Goal: Information Seeking & Learning: Compare options

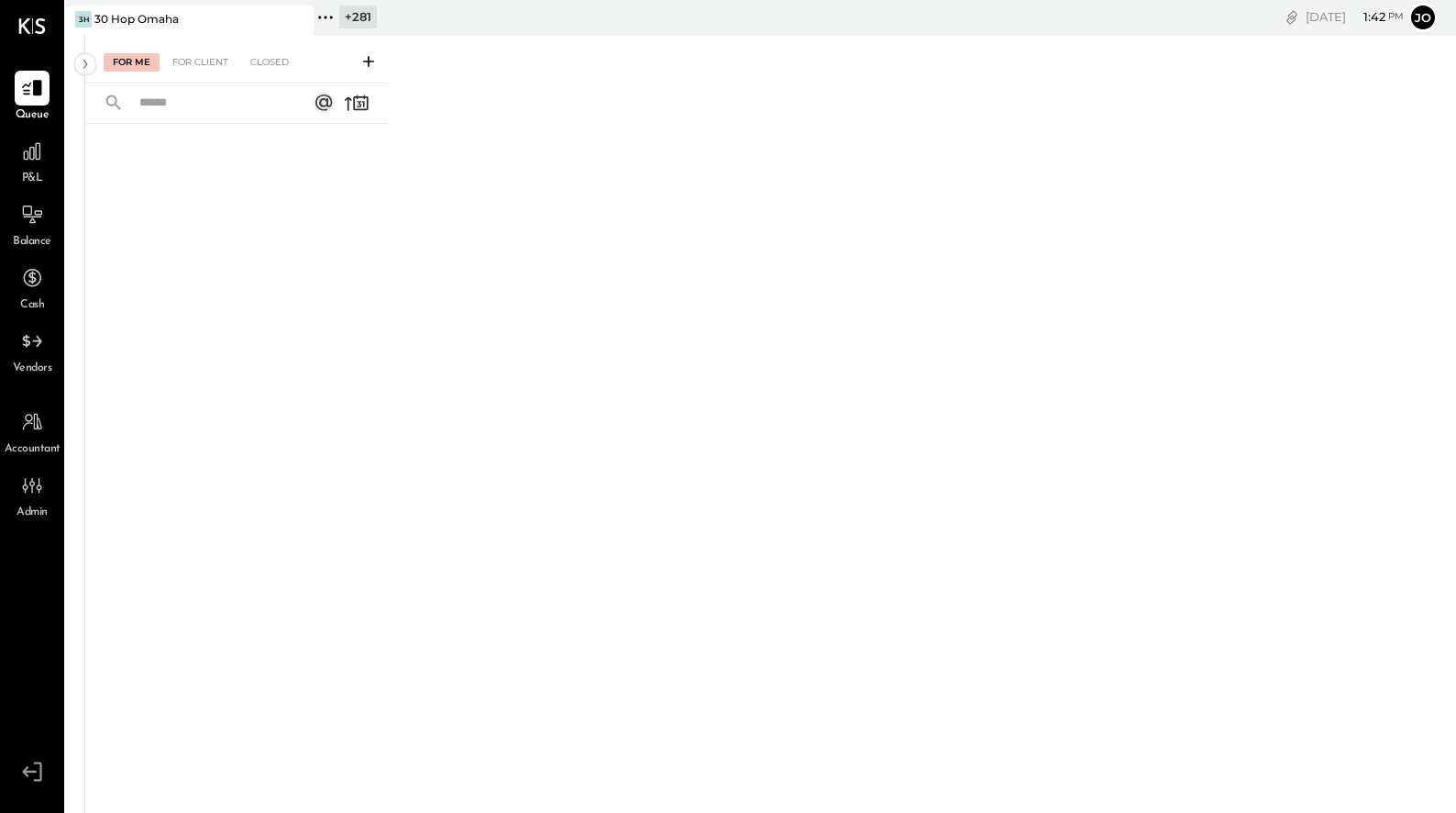
click at [324, 12] on icon at bounding box center [326, 18] width 24 height 24
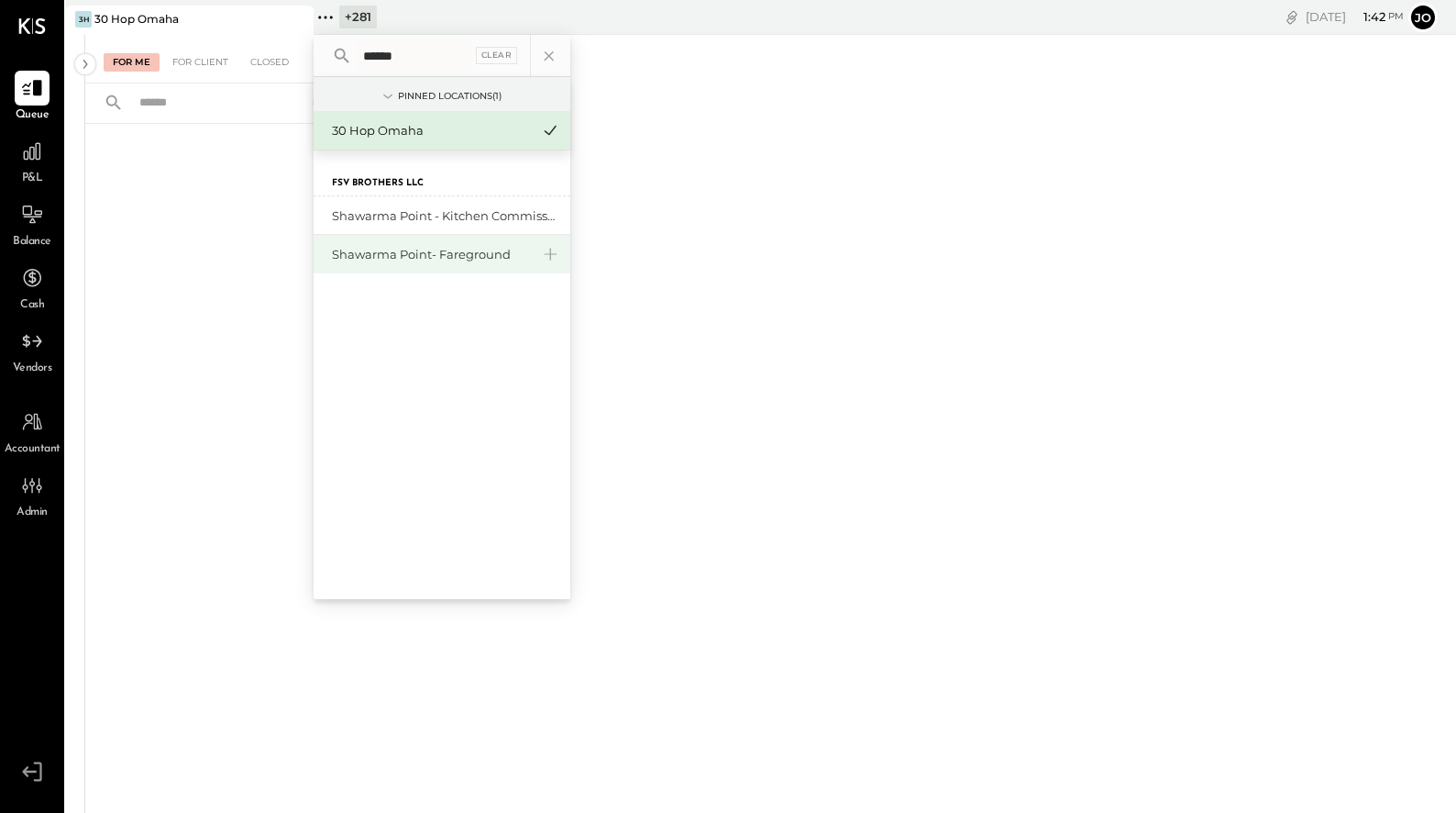
type input "******"
click at [440, 260] on div "Shawarma Point- Fareground" at bounding box center [431, 254] width 198 height 18
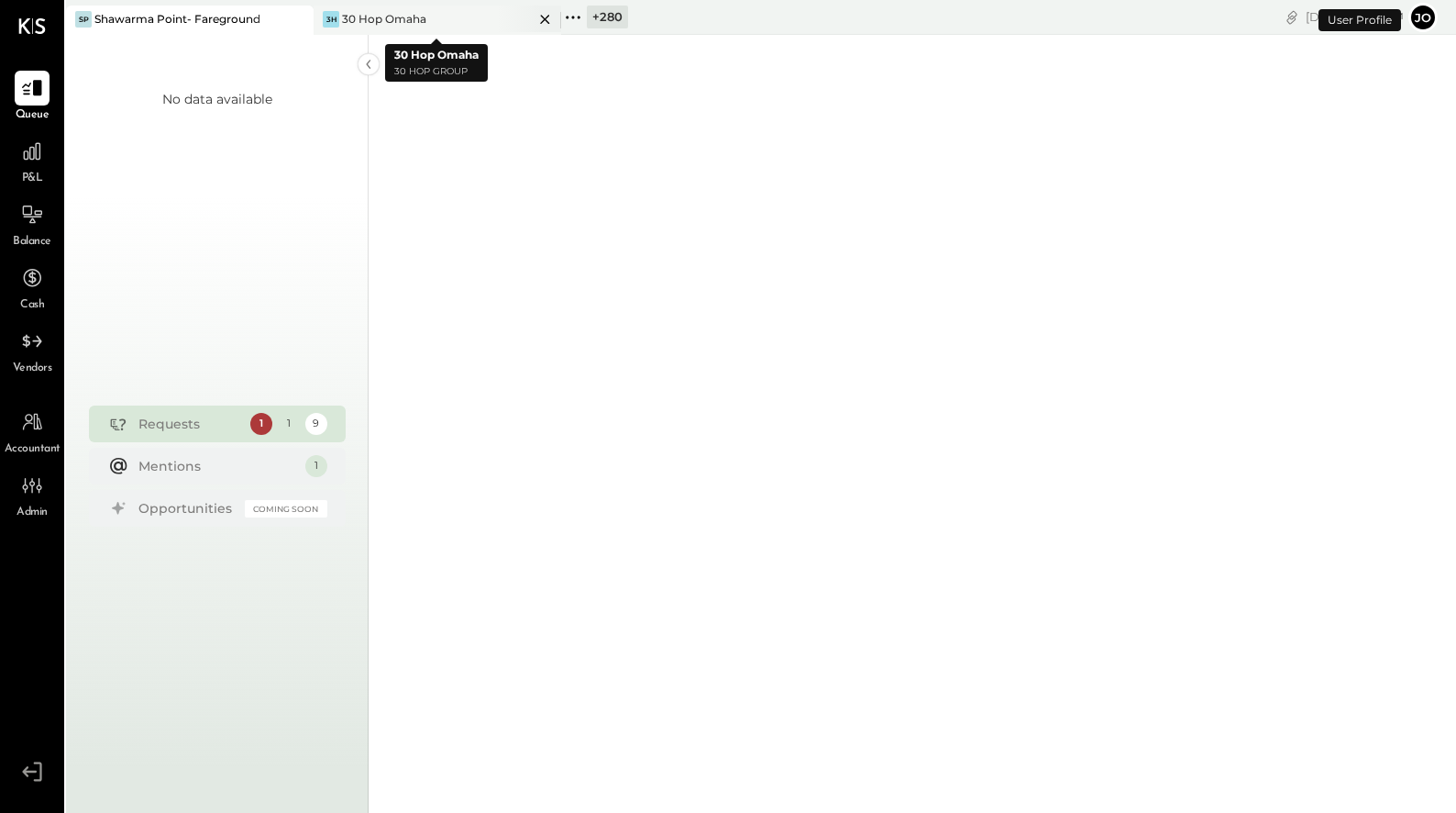
click at [546, 19] on icon at bounding box center [544, 19] width 23 height 22
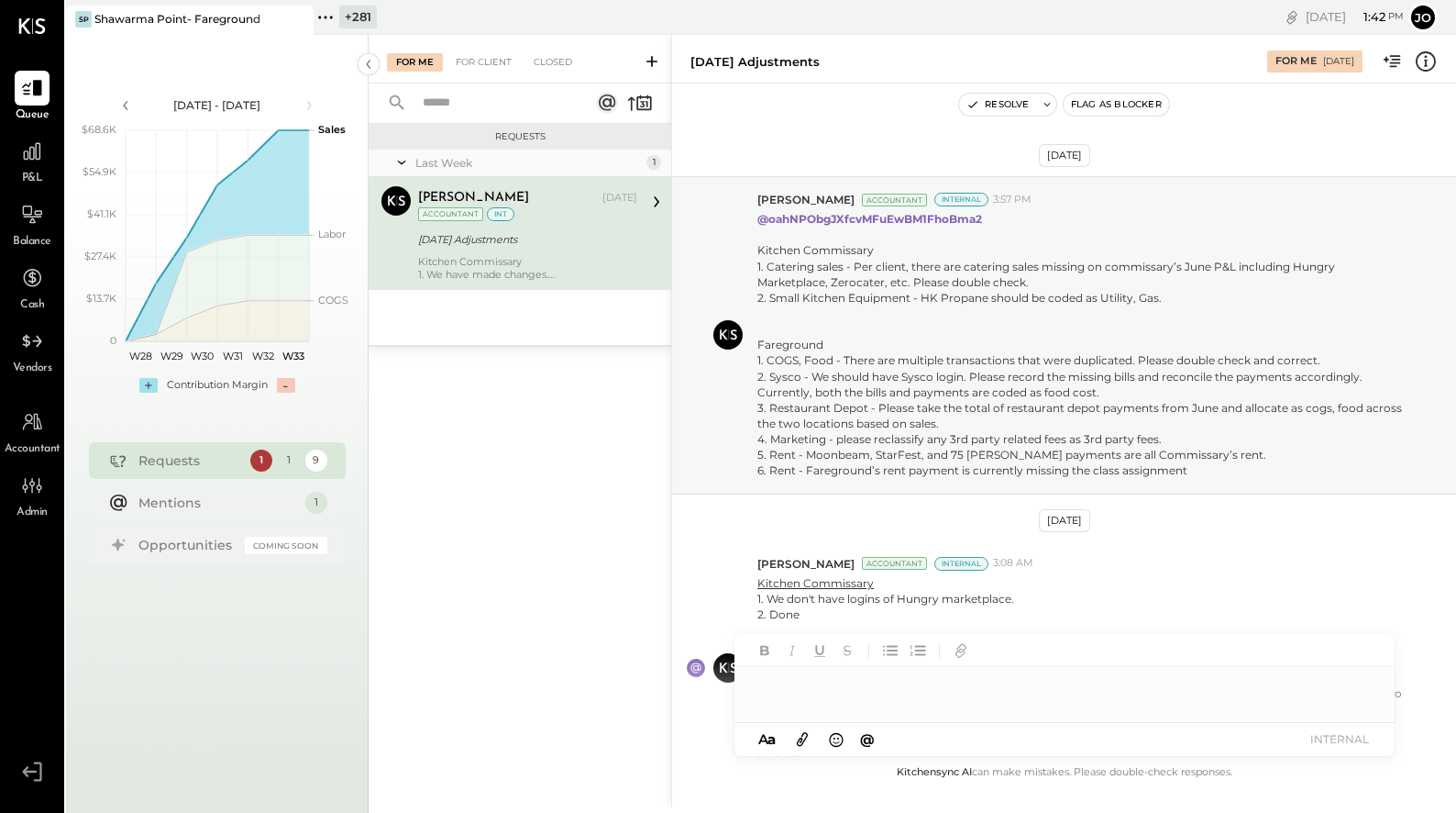
scroll to position [568, 0]
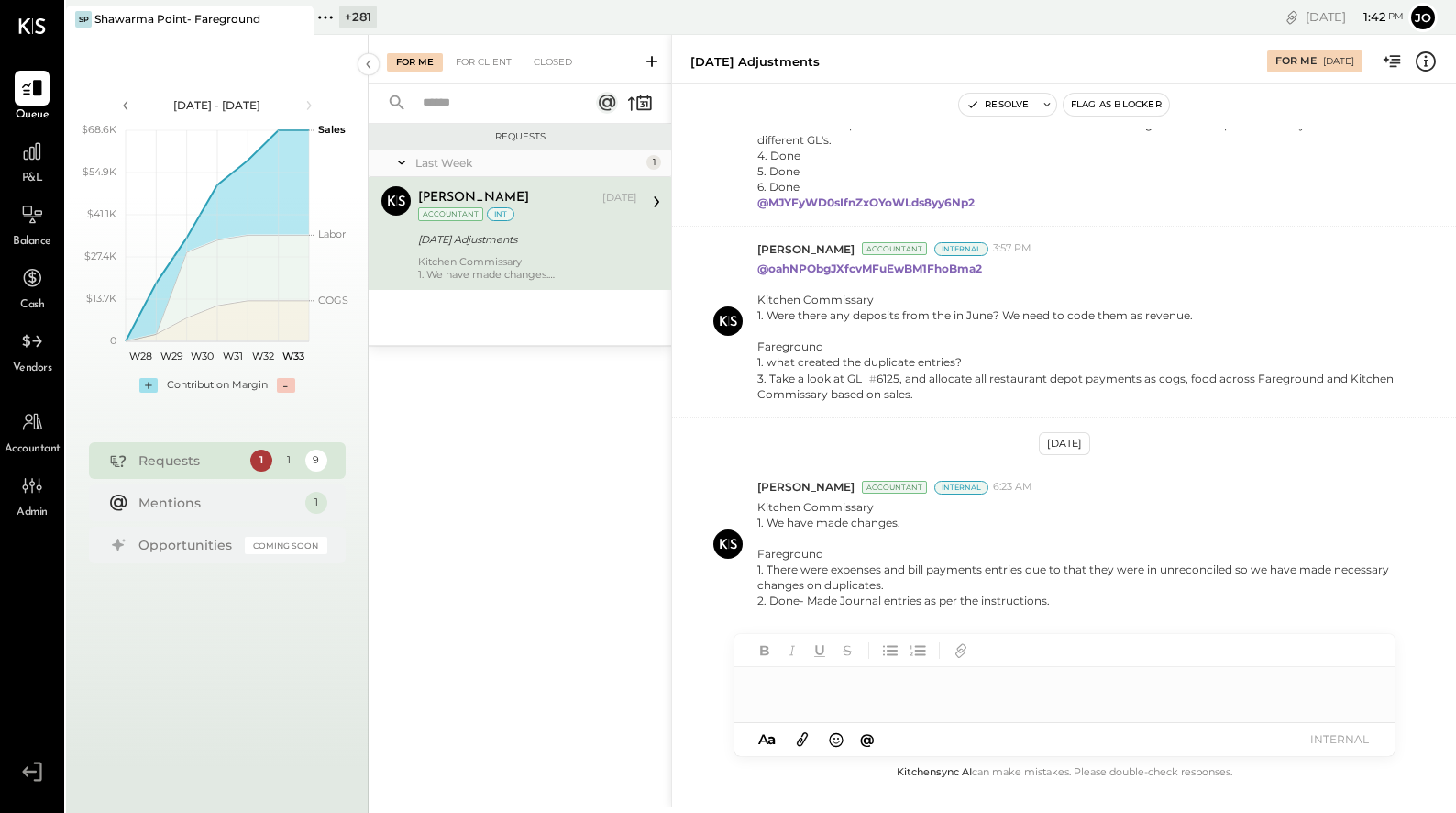
click at [55, 165] on div "P&L" at bounding box center [33, 160] width 53 height 53
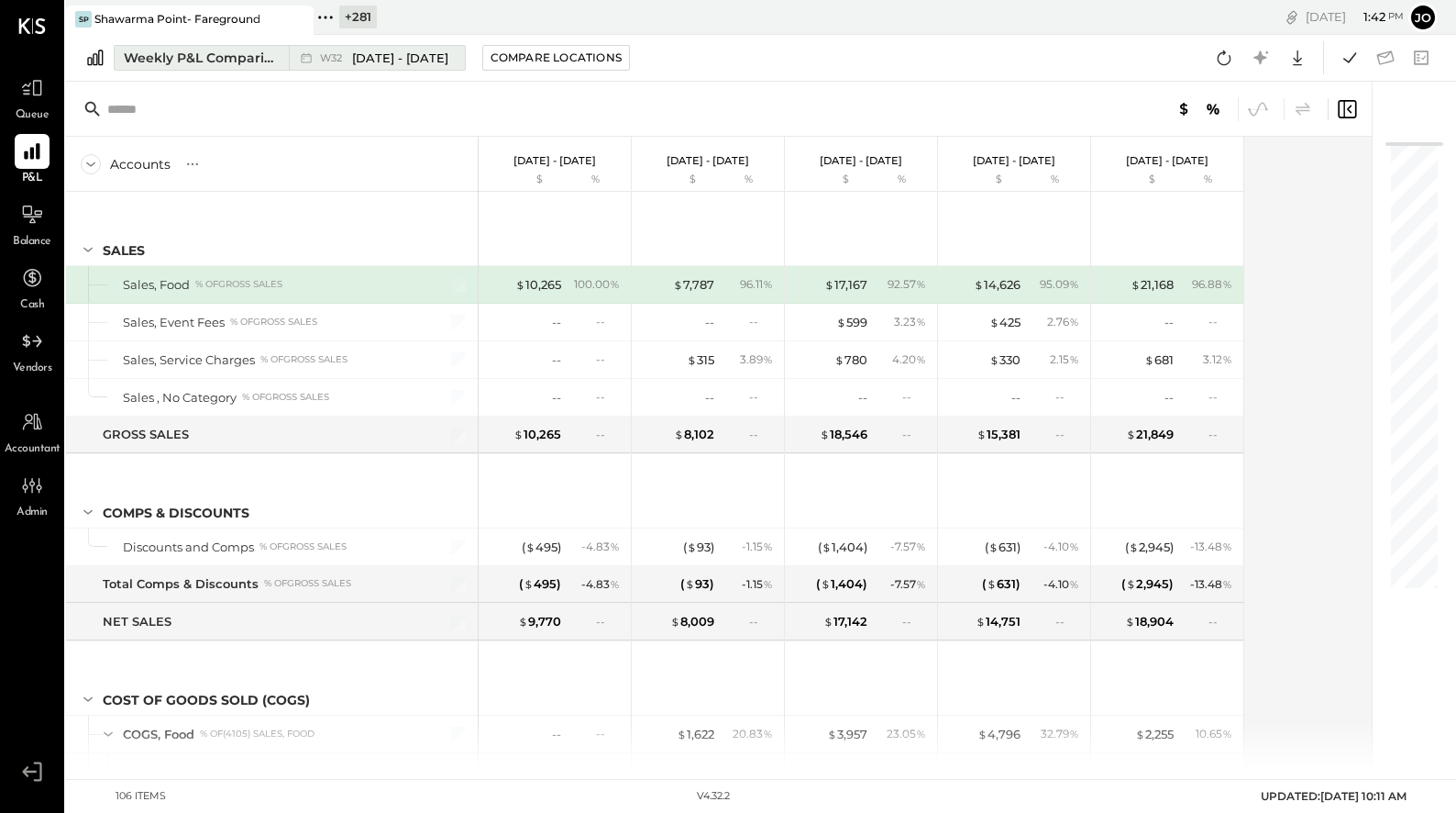
click at [346, 47] on div "W32 [DATE] - [DATE]" at bounding box center [372, 57] width 167 height 24
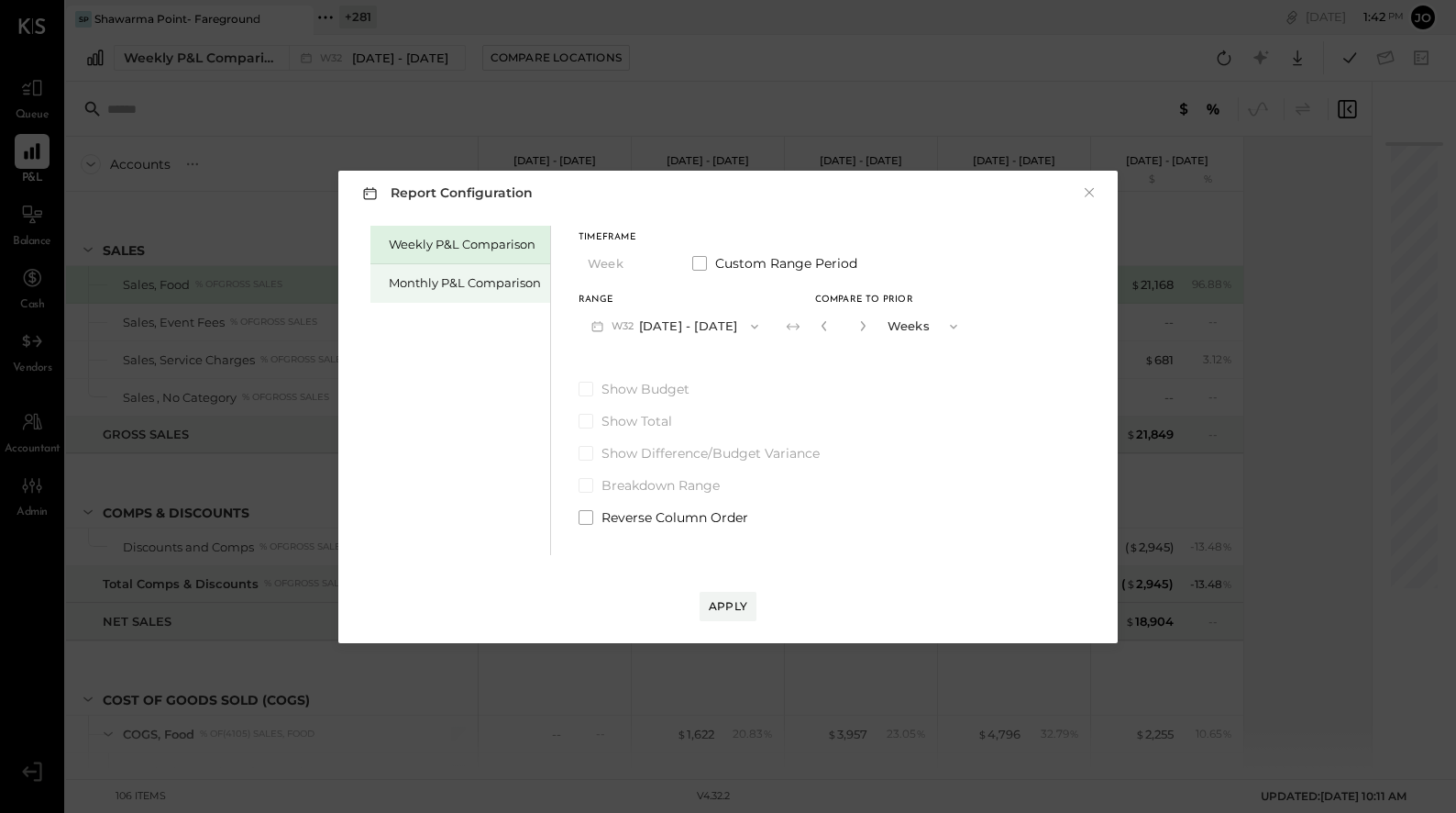
click at [515, 280] on div "Monthly P&L Comparison" at bounding box center [465, 283] width 152 height 18
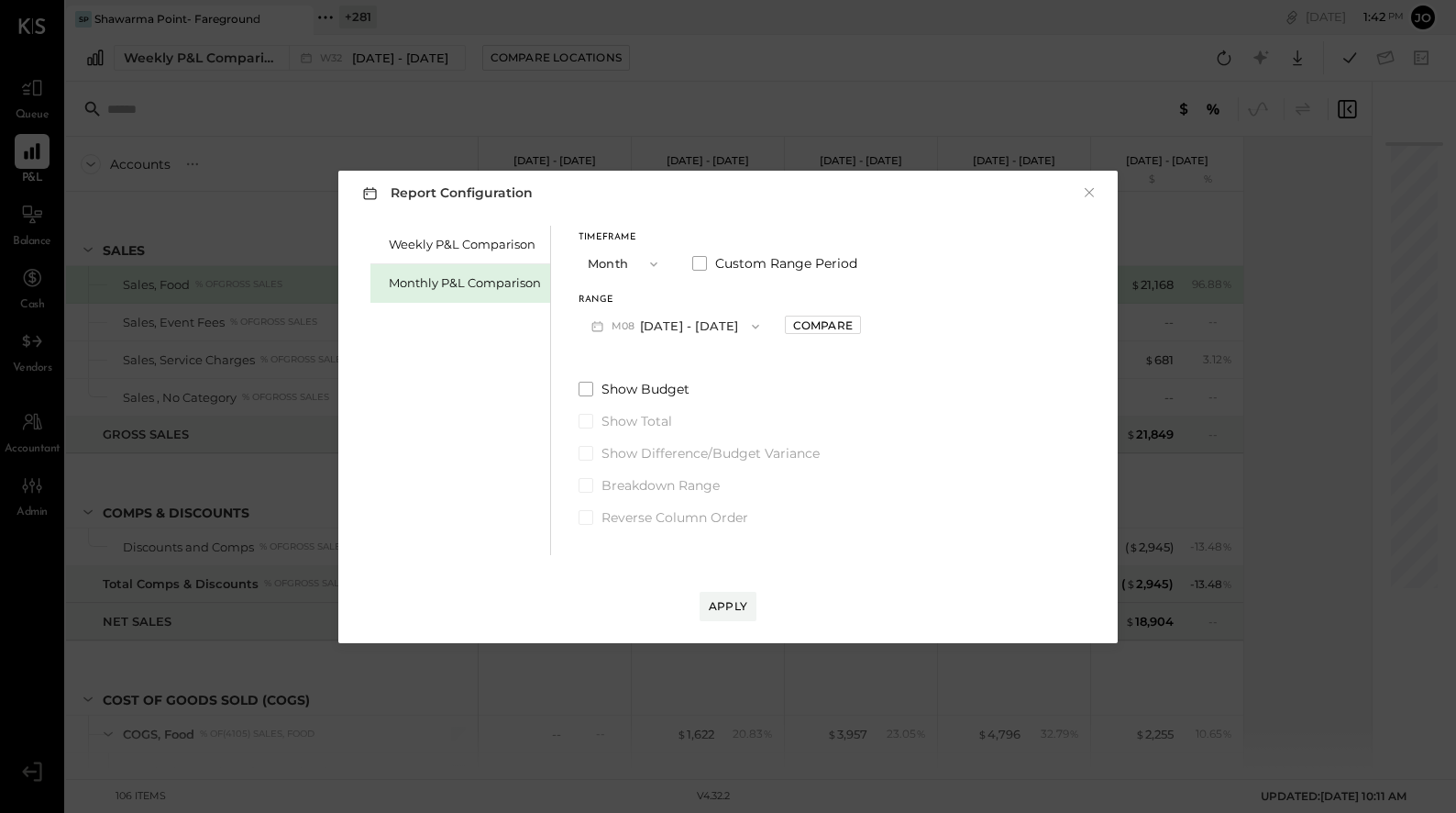
click at [687, 331] on button "M08 [DATE] - [DATE]" at bounding box center [674, 326] width 193 height 34
click at [704, 364] on div "M07 [DATE] - [DATE]" at bounding box center [683, 367] width 209 height 39
click at [812, 321] on div "Compare" at bounding box center [823, 325] width 59 height 16
click at [830, 328] on icon "button" at bounding box center [863, 325] width 11 height 11
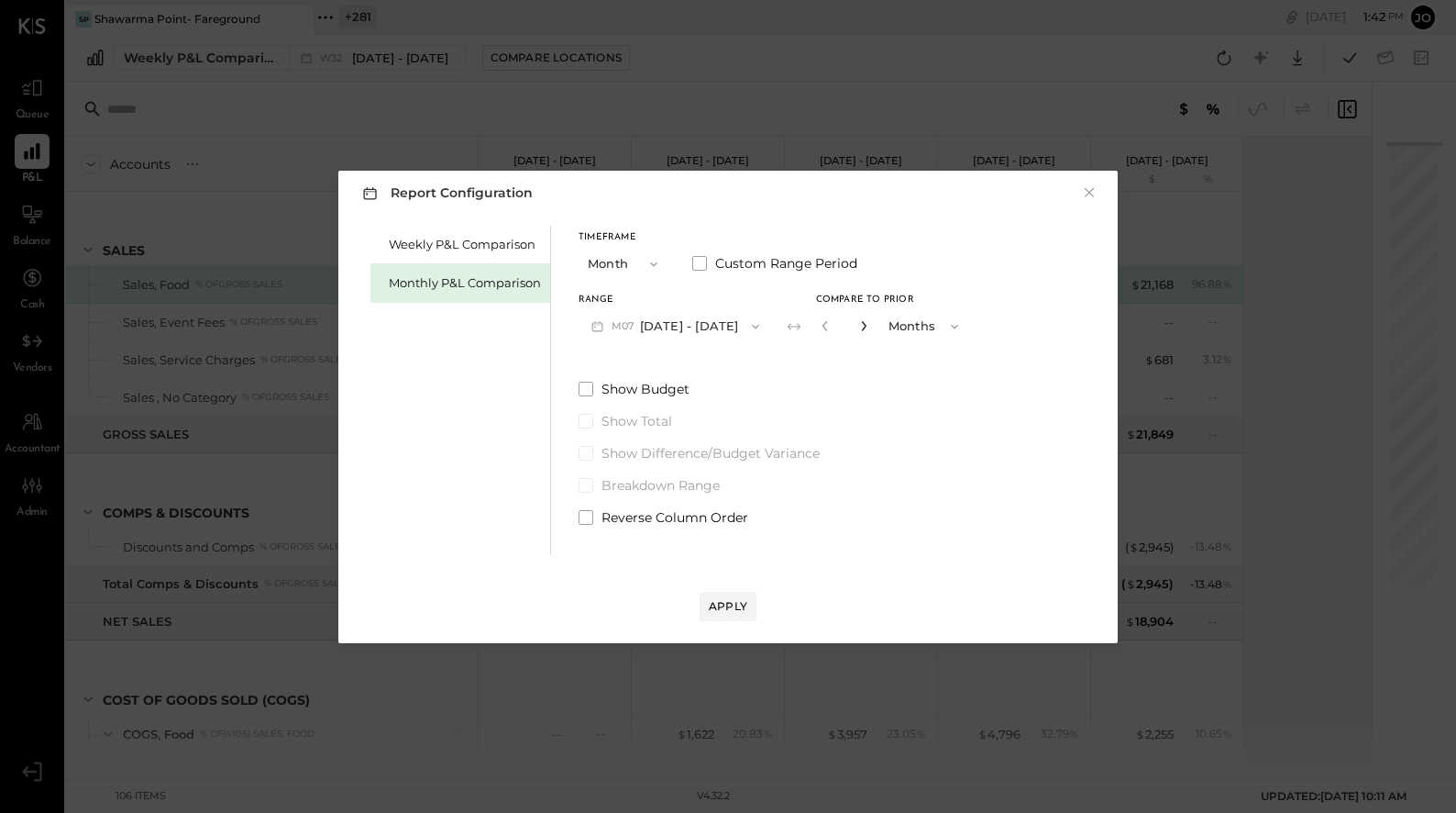
click at [830, 328] on icon "button" at bounding box center [863, 325] width 11 height 11
type input "*"
click at [738, 463] on div "Apply" at bounding box center [728, 606] width 39 height 16
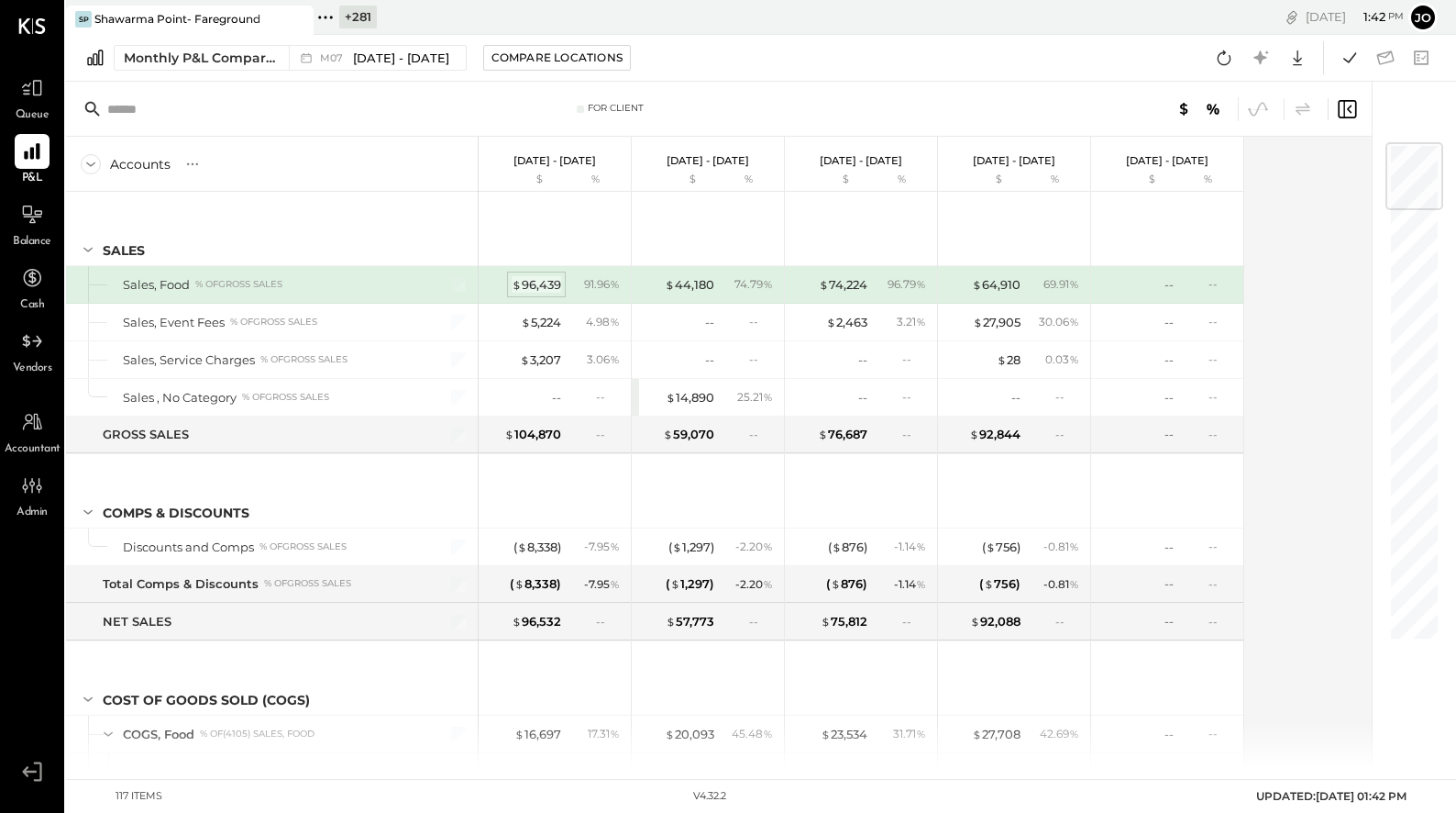
click at [545, 282] on div "$ 96,439" at bounding box center [536, 285] width 49 height 18
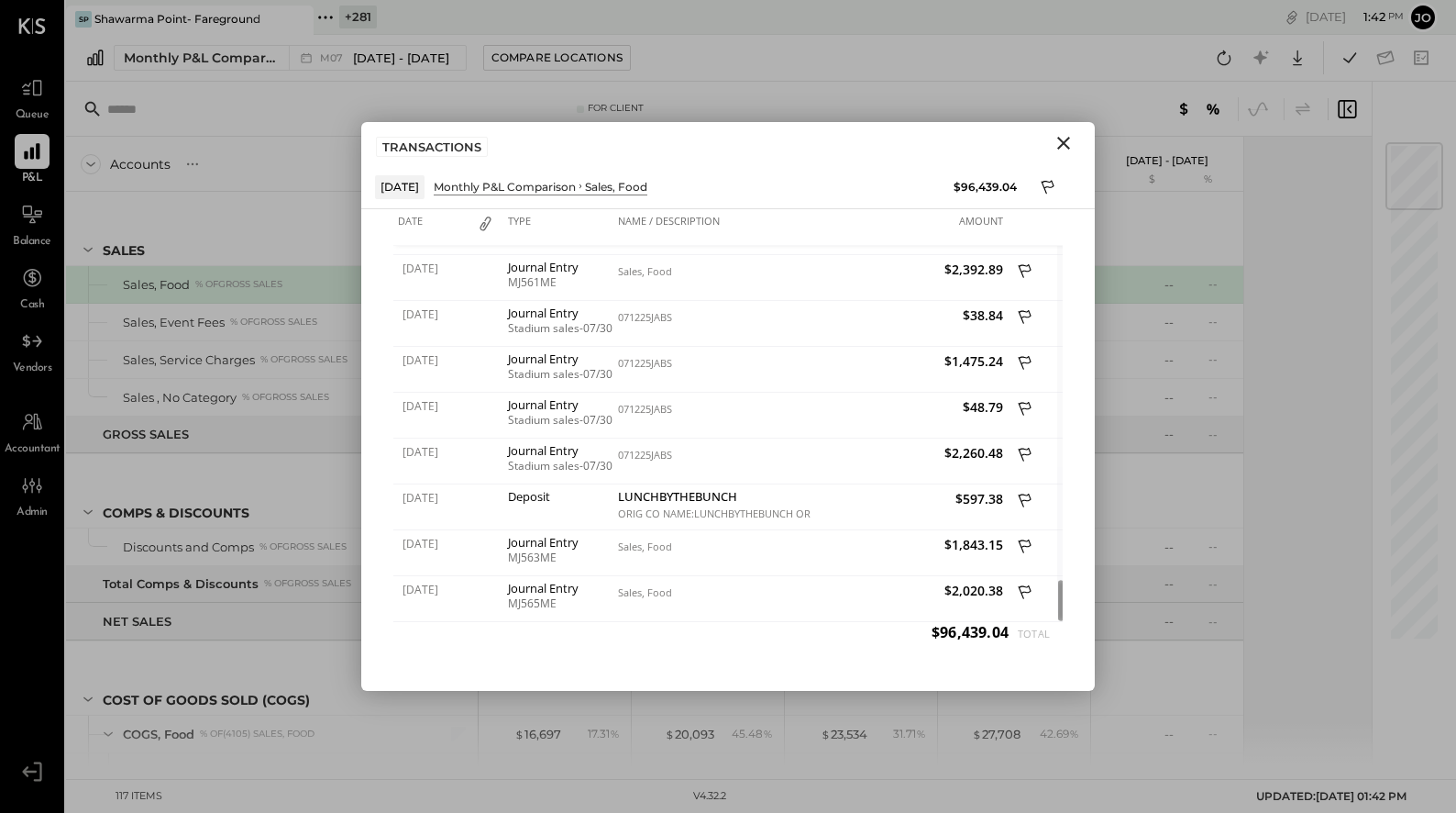
click at [830, 148] on icon "Close" at bounding box center [1063, 143] width 22 height 22
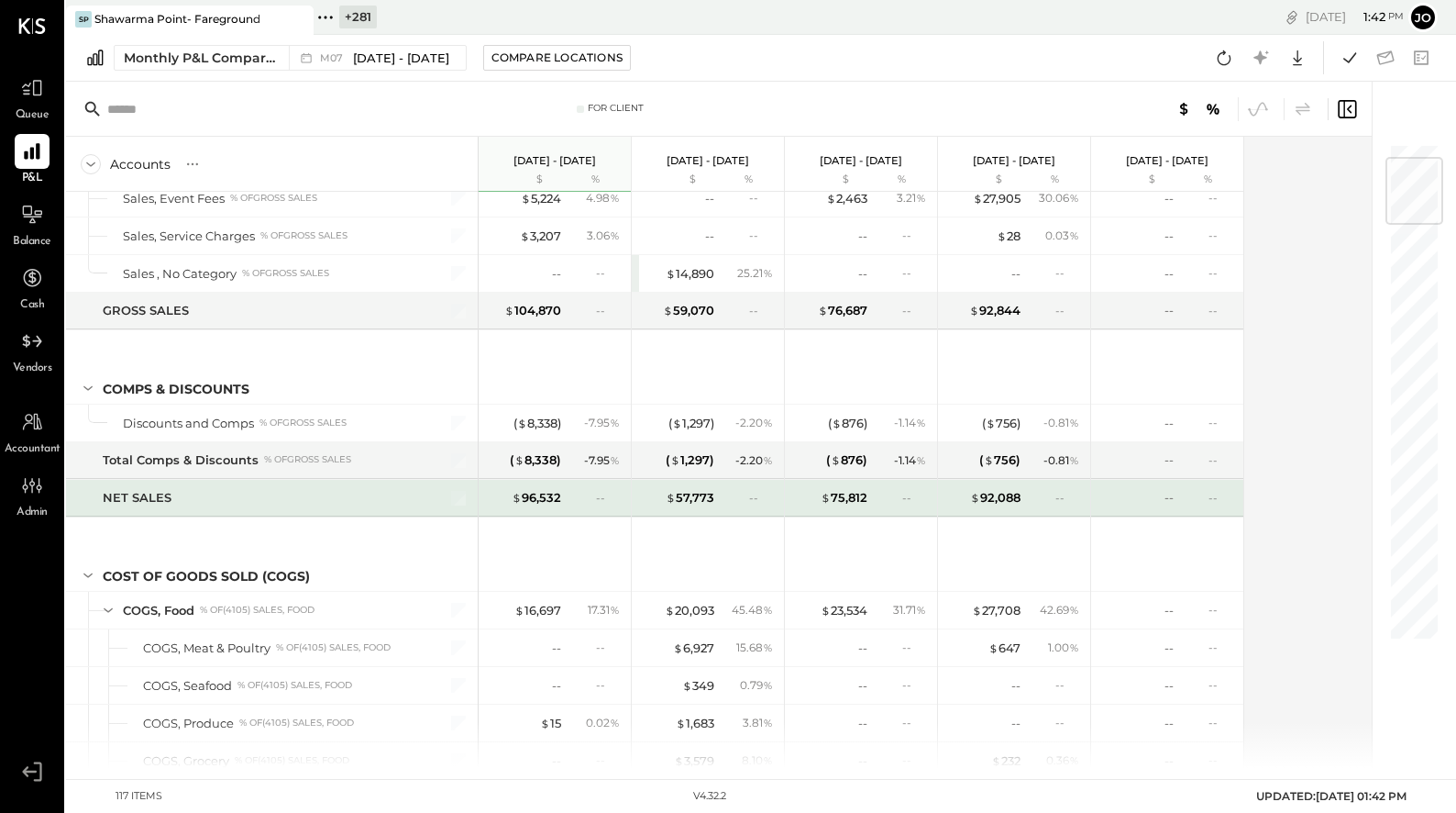
scroll to position [356, 0]
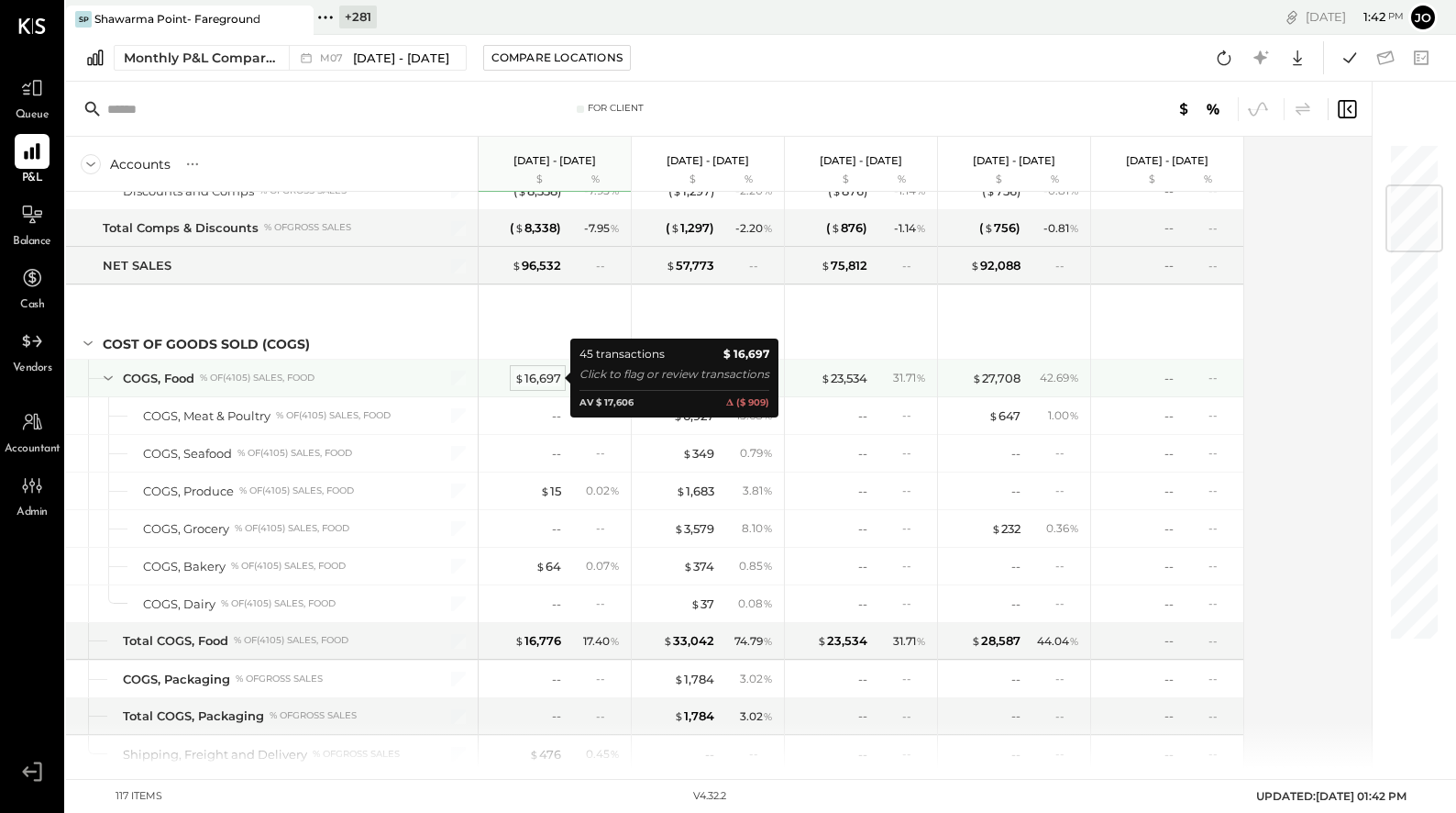
click at [553, 381] on div "$ 16,697" at bounding box center [537, 378] width 47 height 18
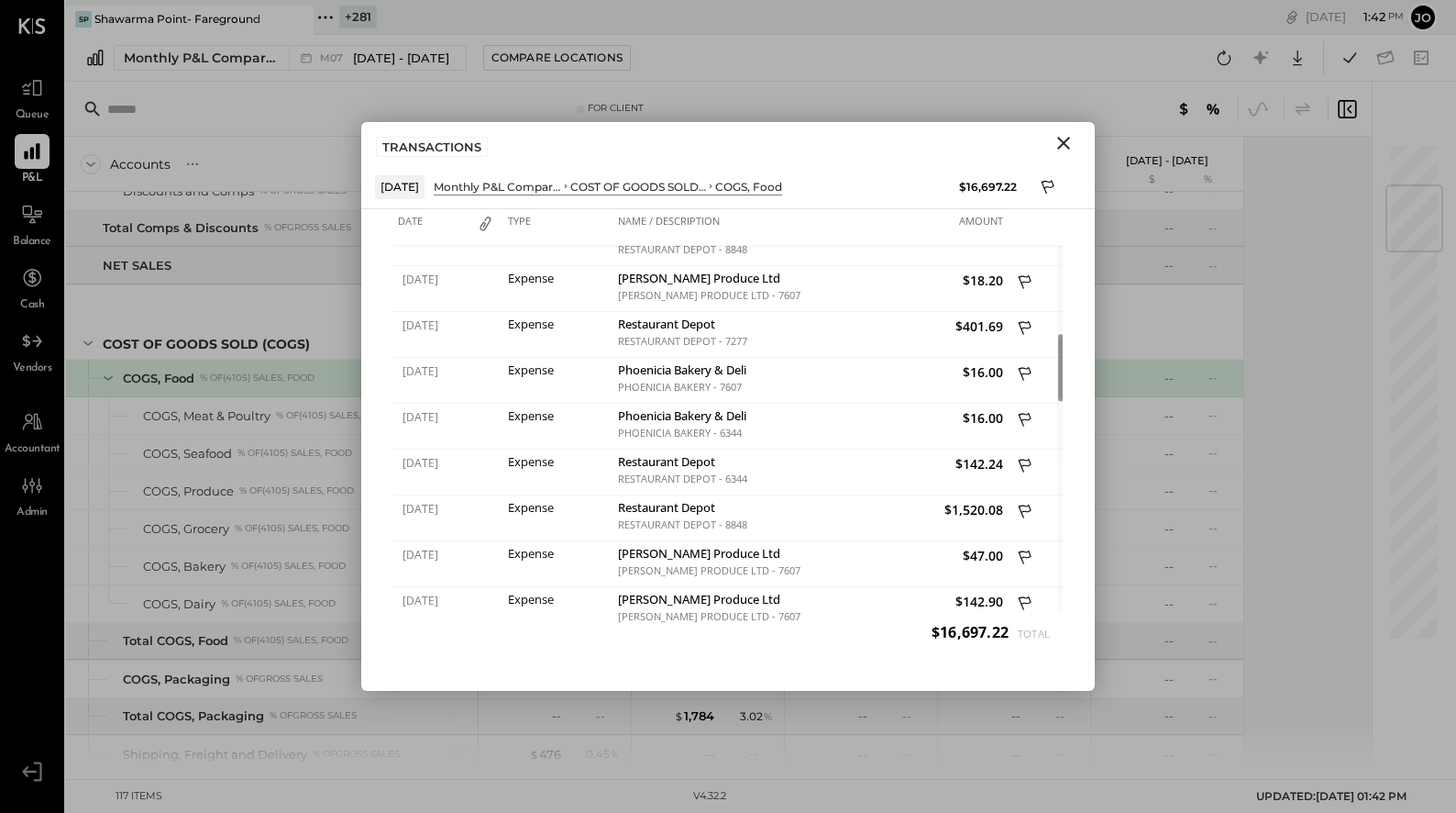
click at [830, 151] on icon "Close" at bounding box center [1063, 143] width 22 height 22
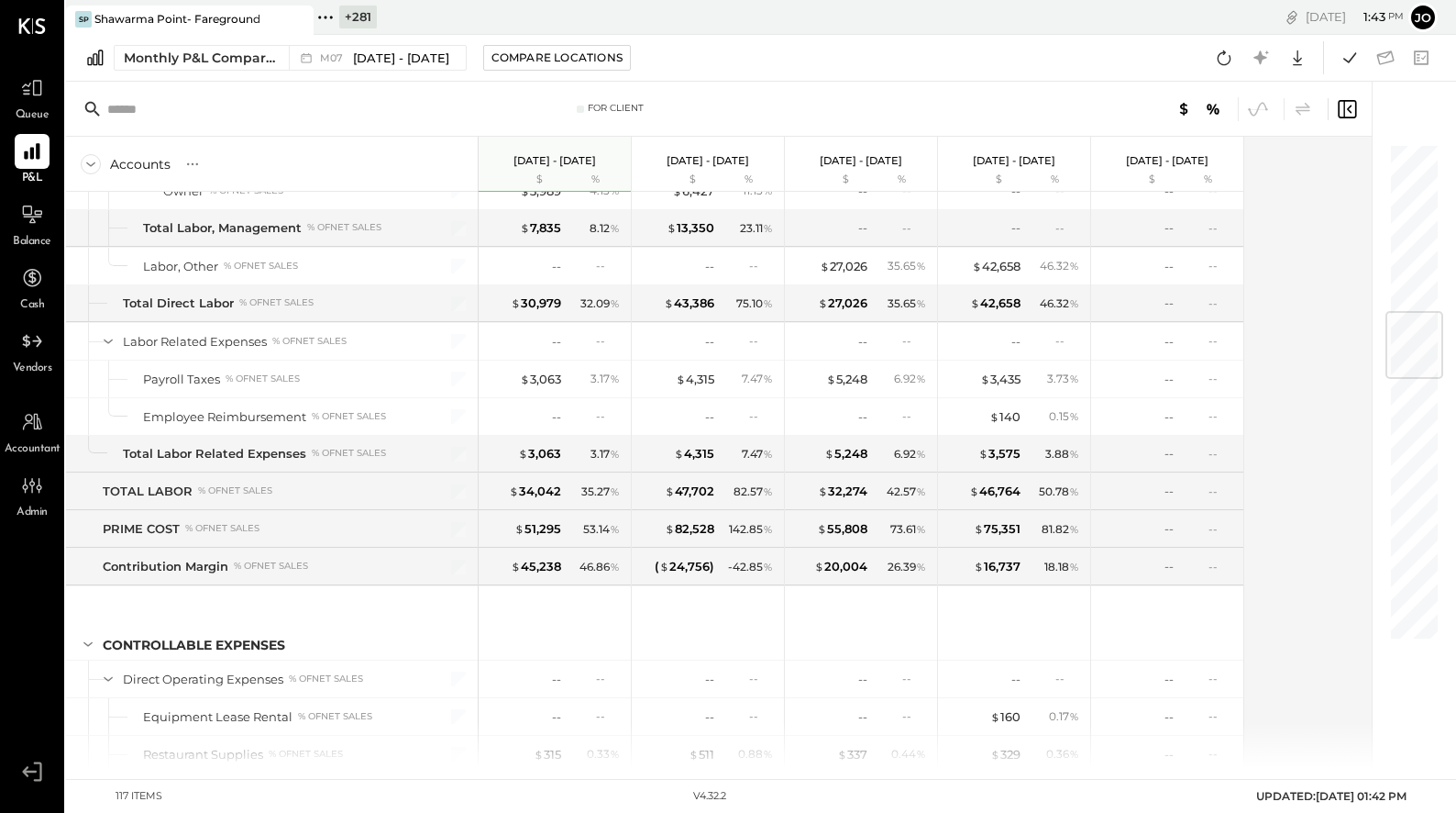
scroll to position [1105, 0]
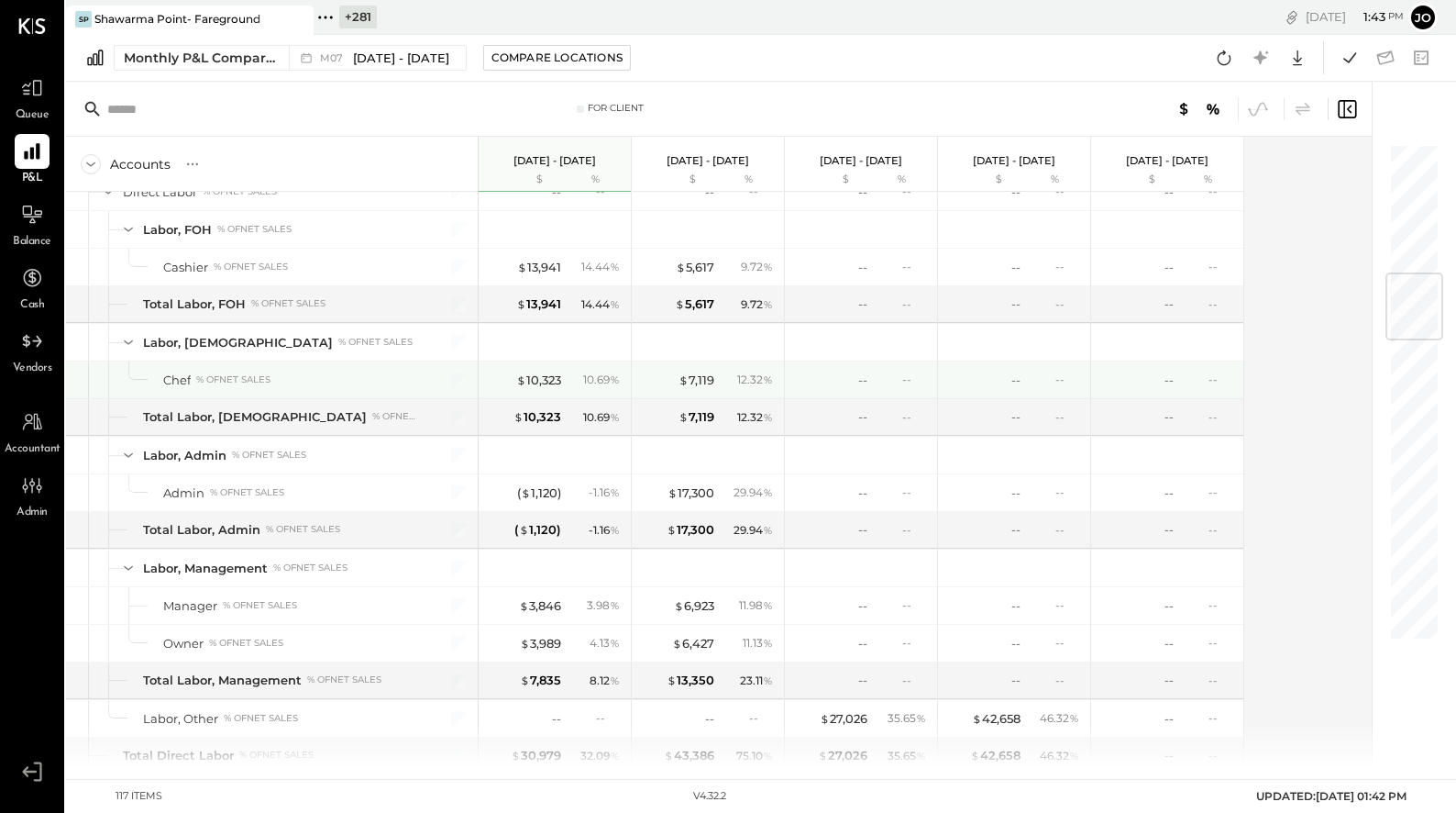
click at [543, 366] on div "$ 10,323 10.69 %" at bounding box center [556, 379] width 138 height 37
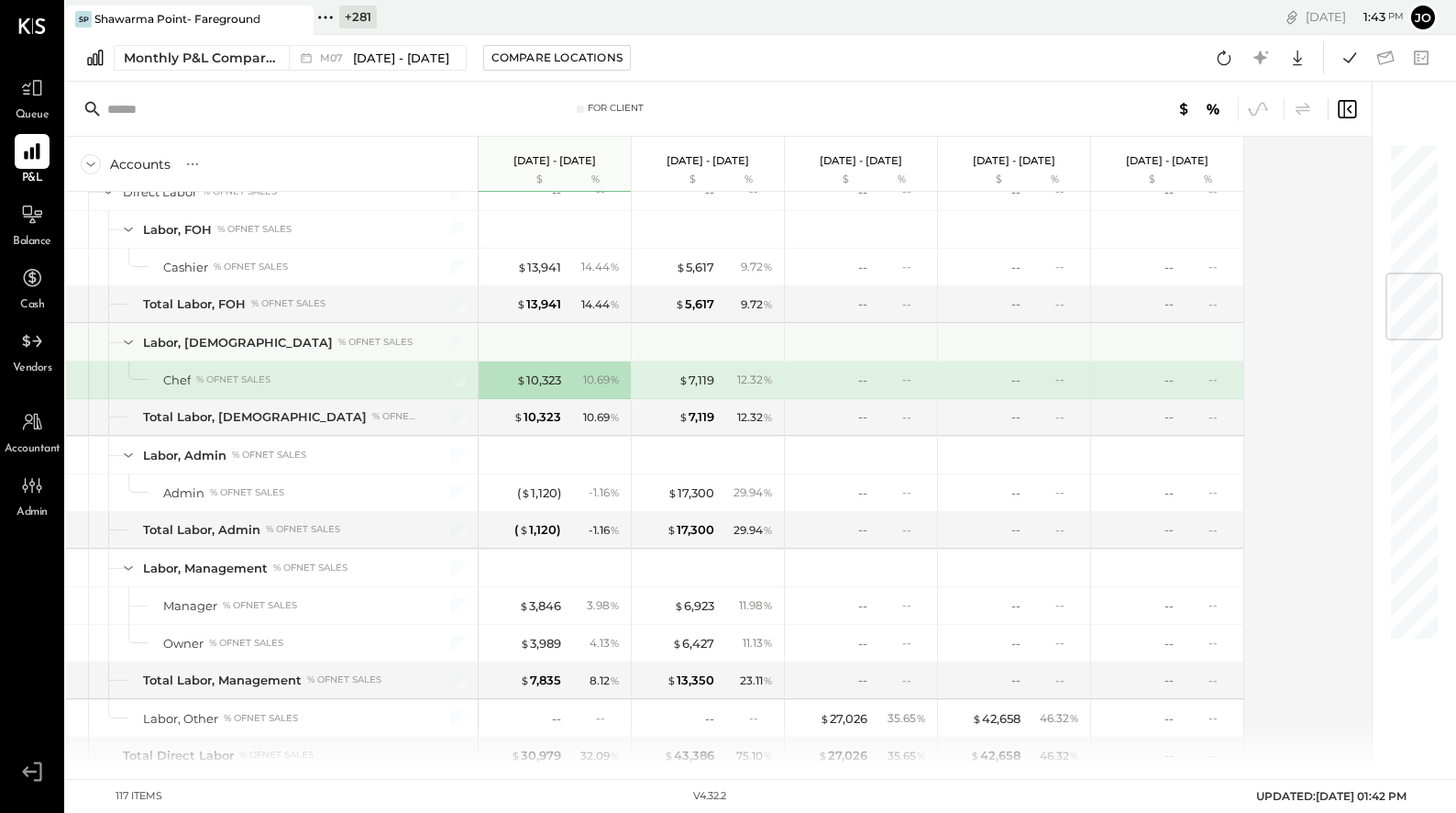
click at [543, 279] on div "$ 13,941 14.44 %" at bounding box center [556, 266] width 138 height 37
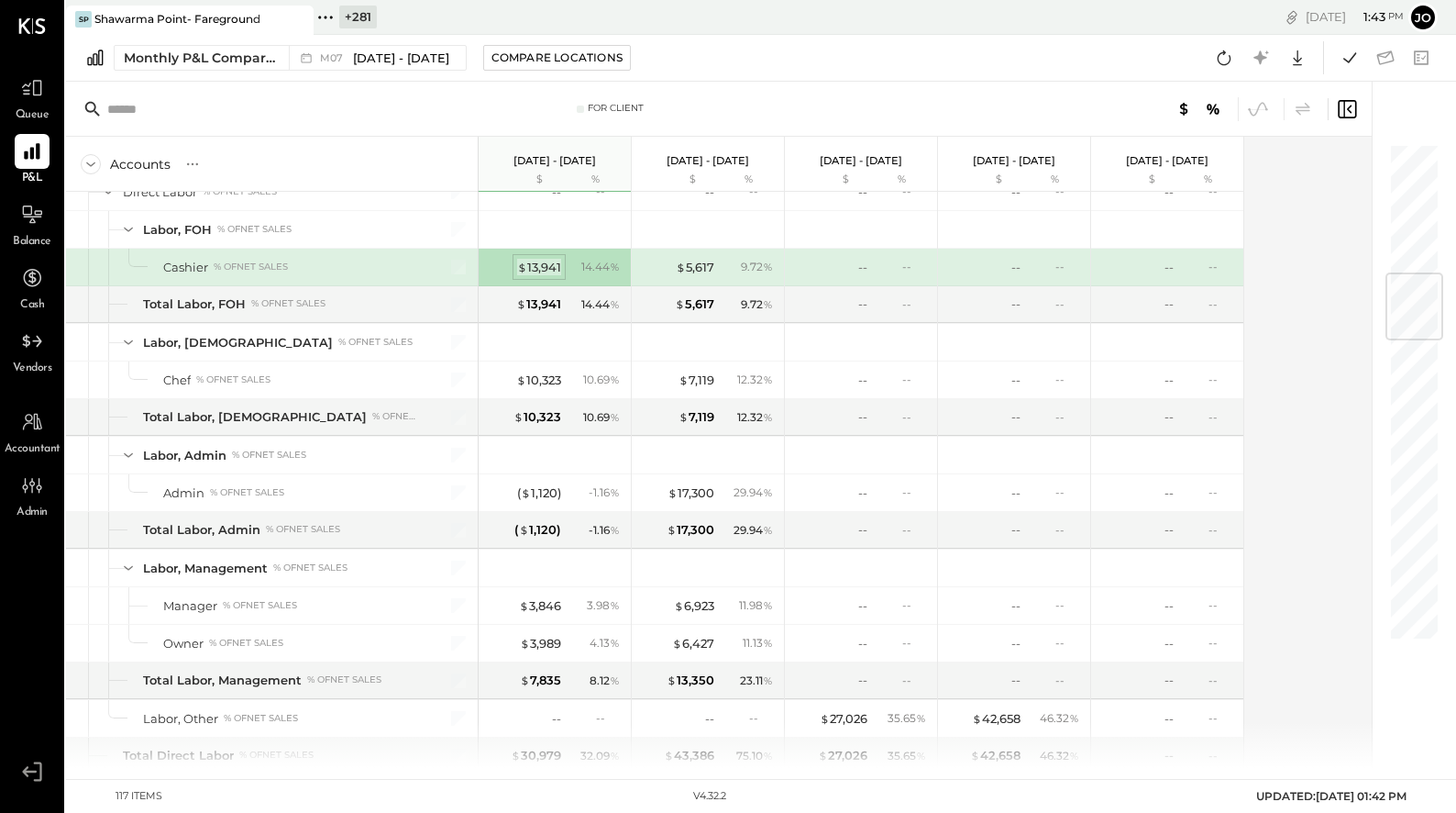
click at [543, 273] on div "$ 13,941" at bounding box center [538, 267] width 44 height 18
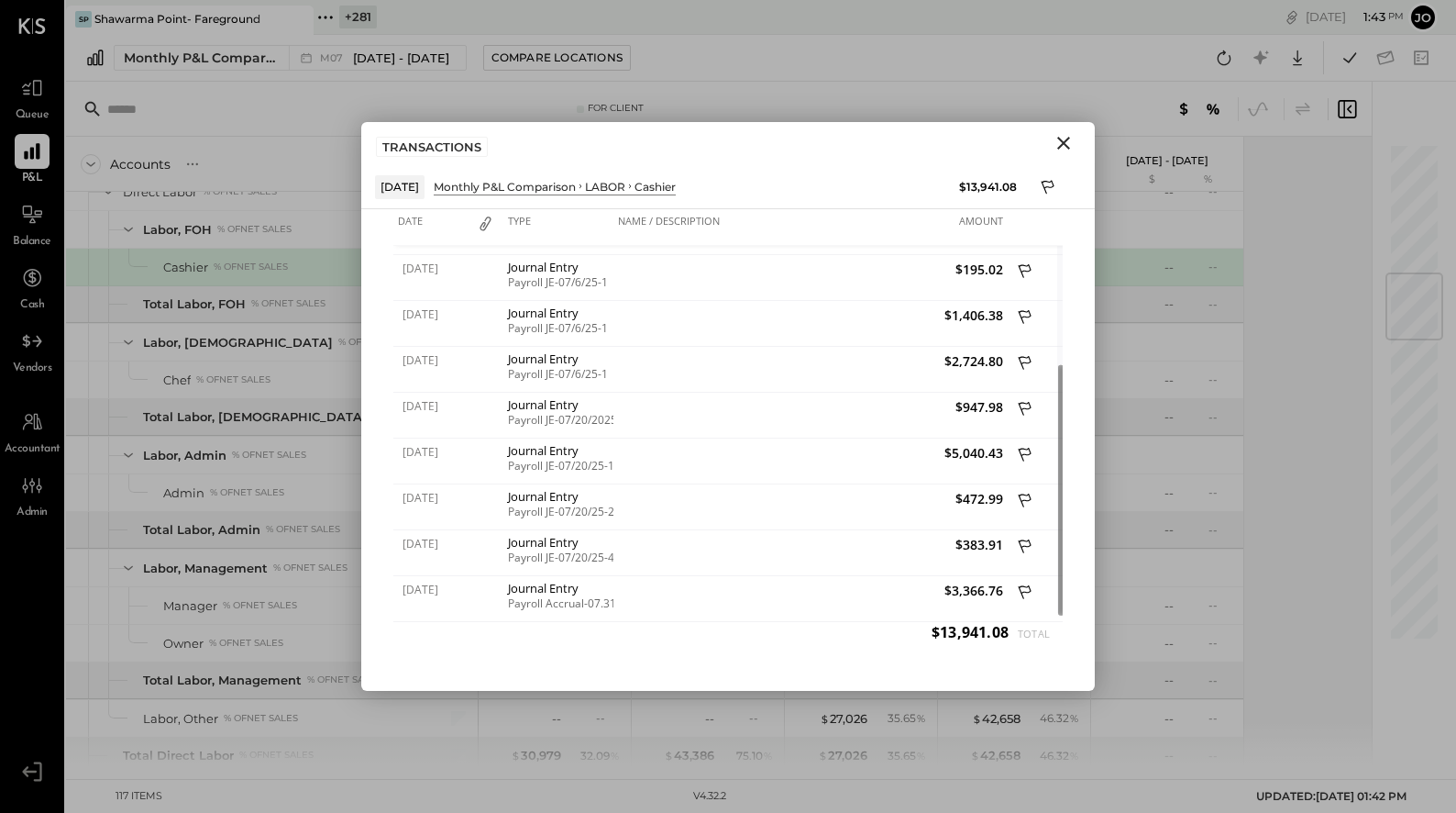
click at [830, 150] on icon "Close" at bounding box center [1063, 143] width 22 height 22
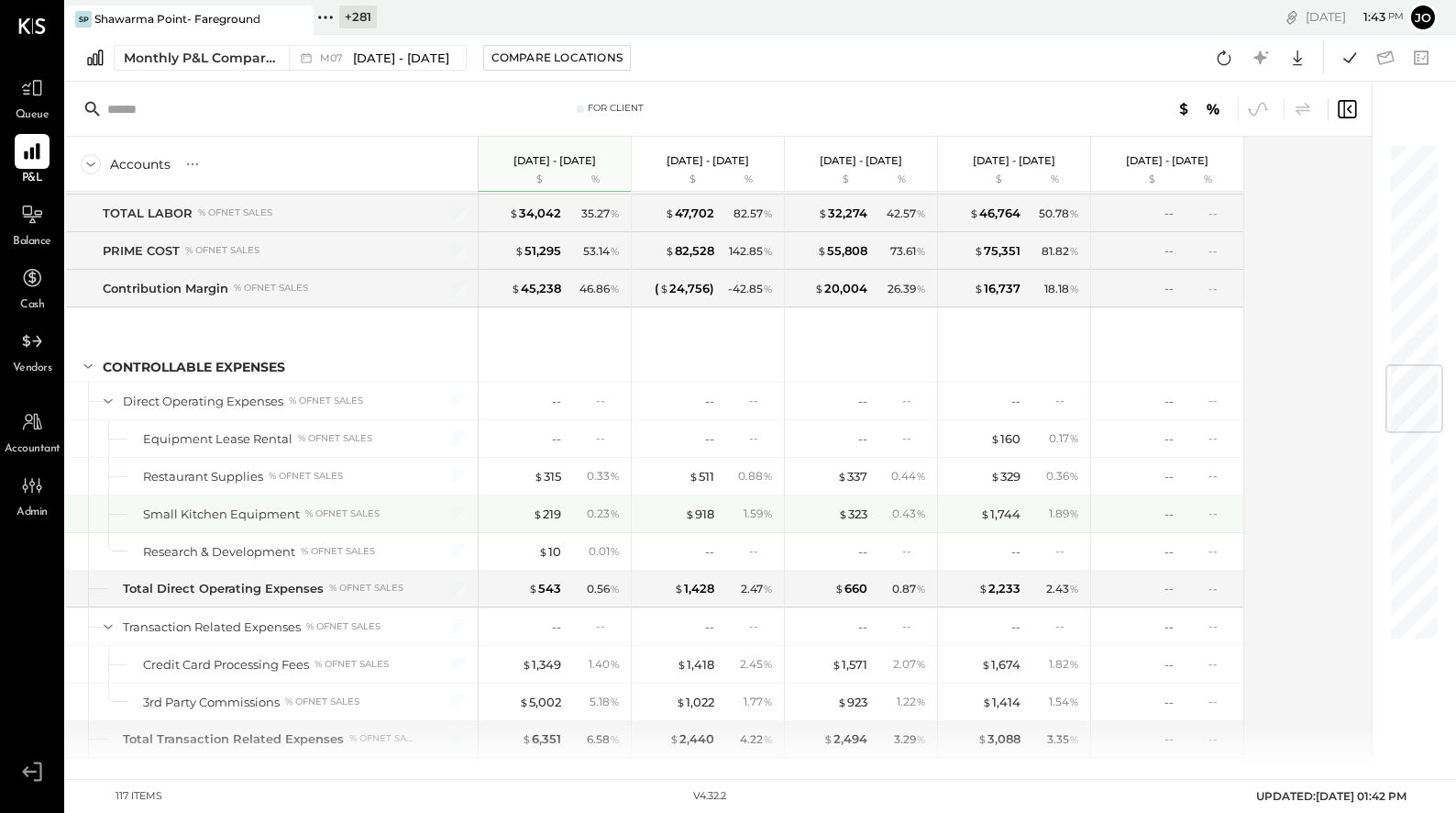
scroll to position [2040, 0]
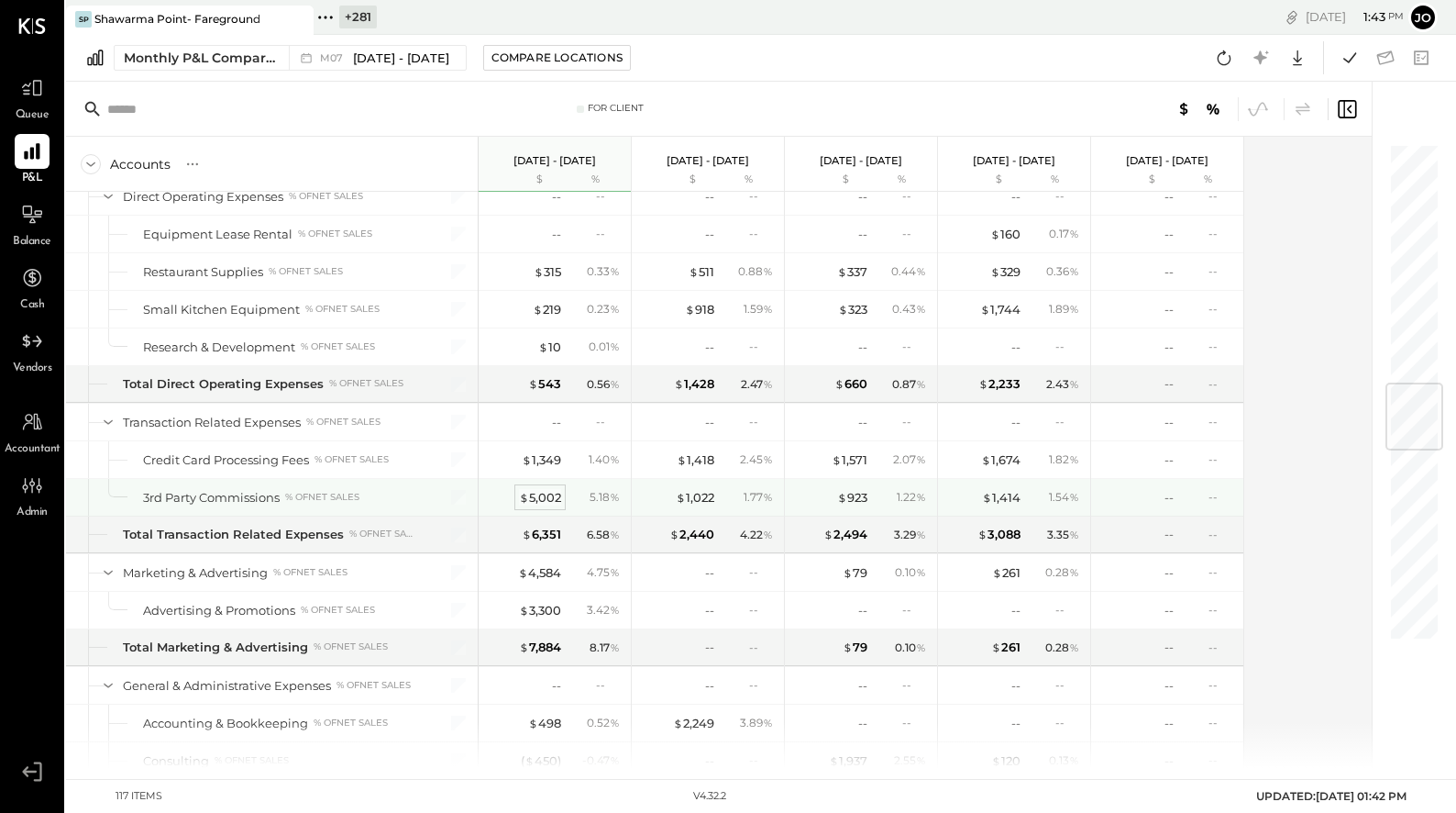
click at [558, 463] on div "$ 5,002" at bounding box center [539, 498] width 43 height 18
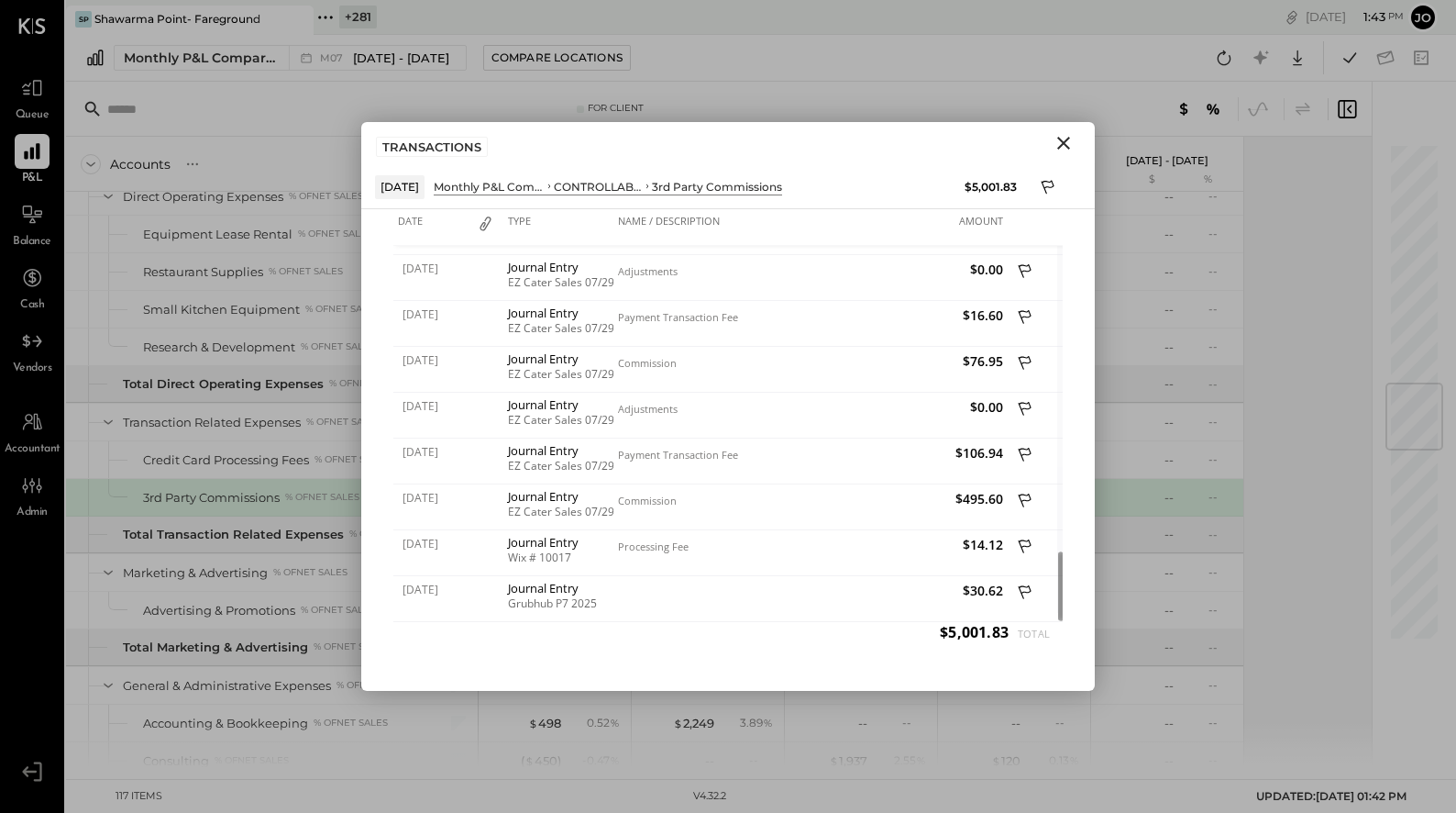
click at [830, 141] on icon "Close" at bounding box center [1063, 143] width 22 height 22
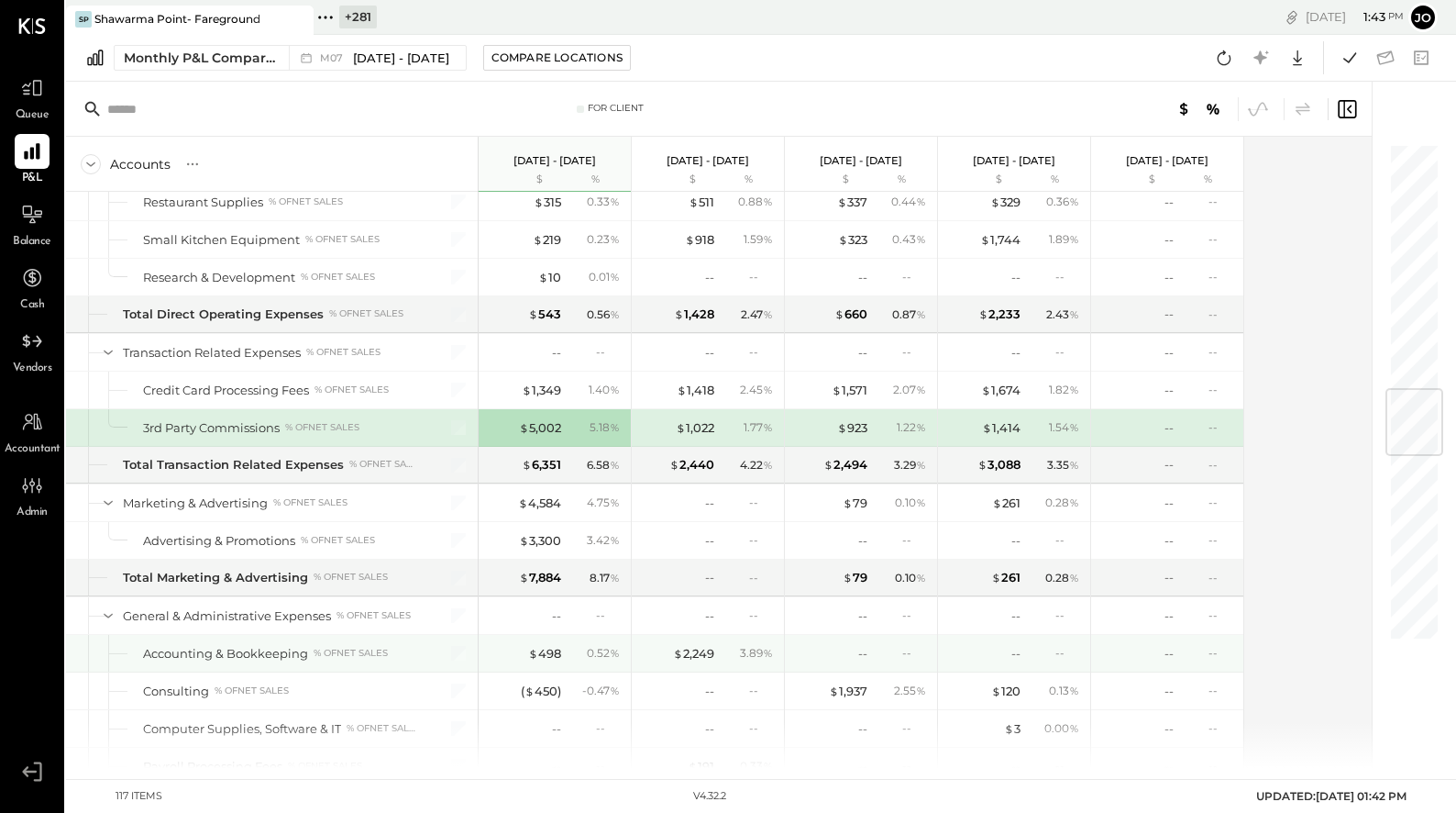
scroll to position [2110, 0]
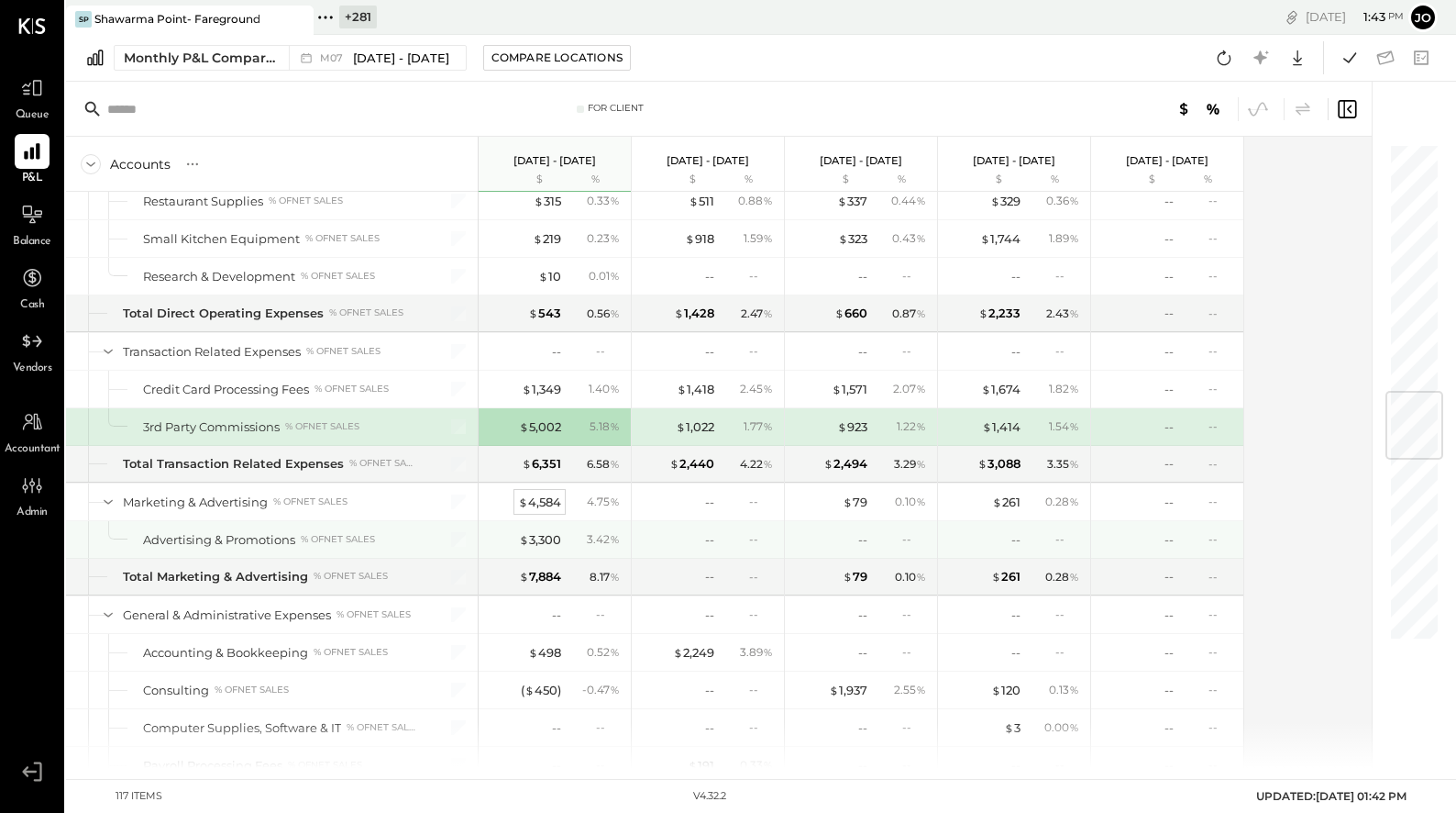
click at [547, 463] on div "$ 4,584" at bounding box center [539, 502] width 44 height 18
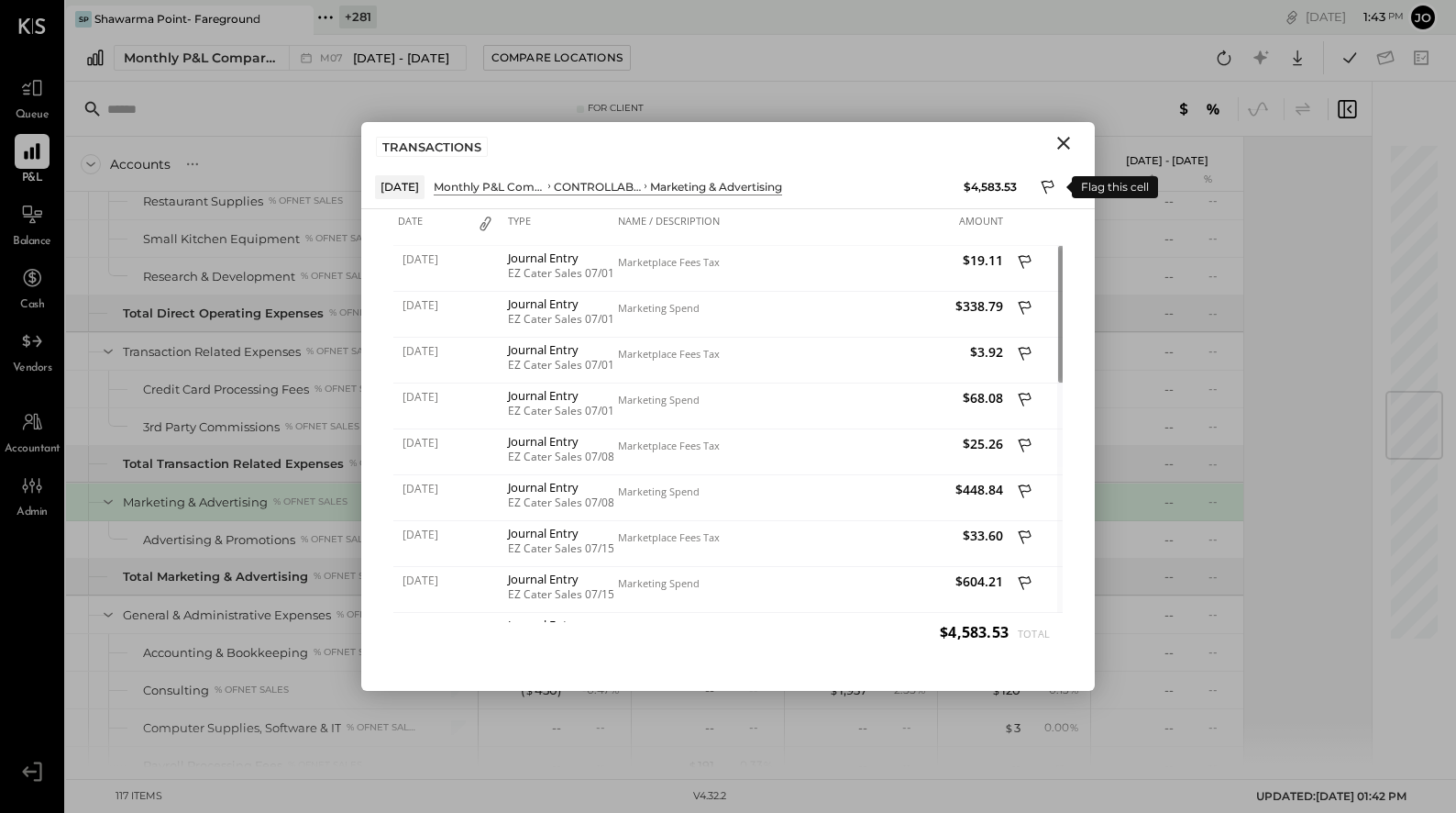
click at [830, 185] on icon at bounding box center [1048, 189] width 17 height 22
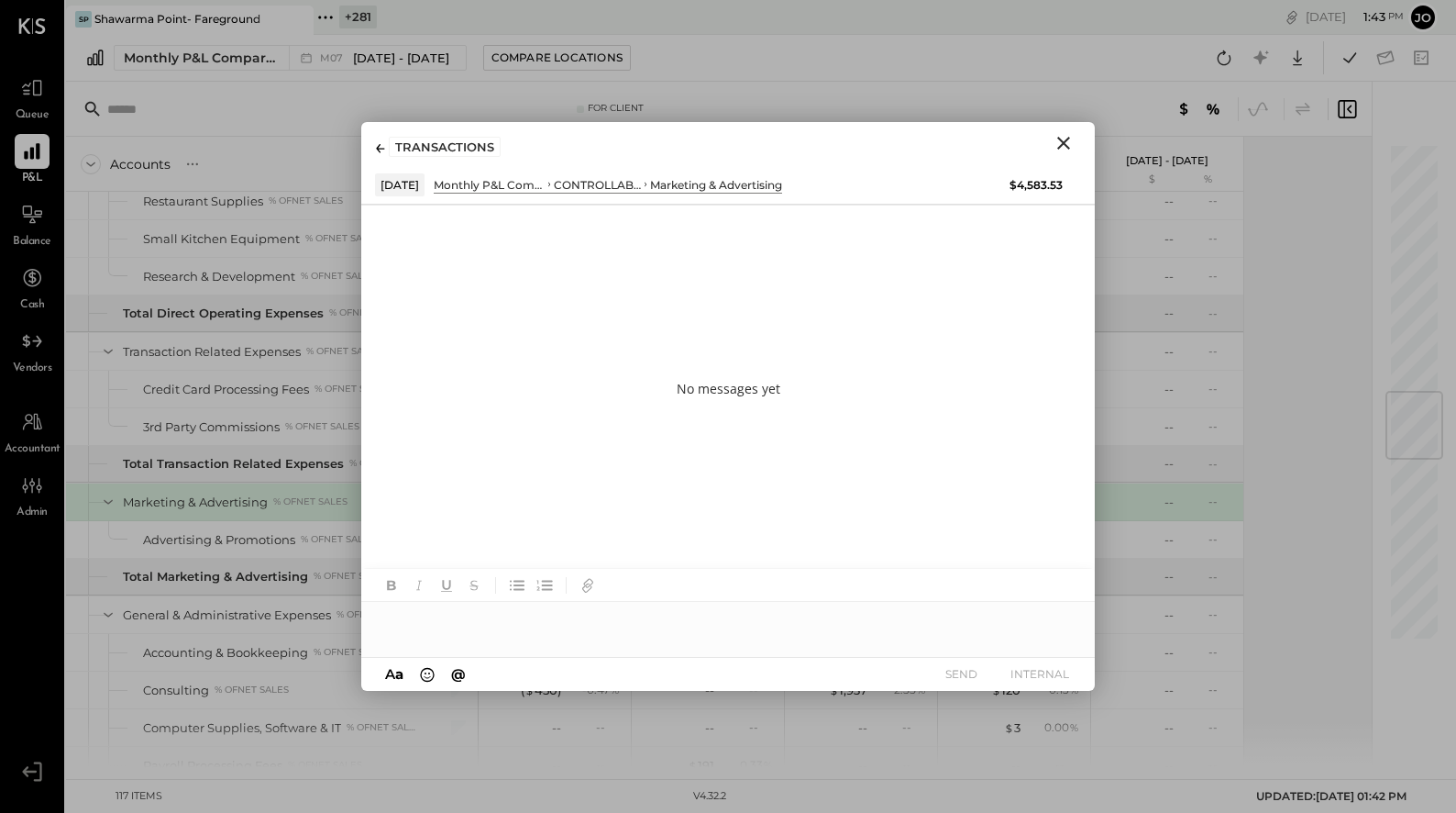
click at [743, 463] on div at bounding box center [728, 620] width 733 height 37
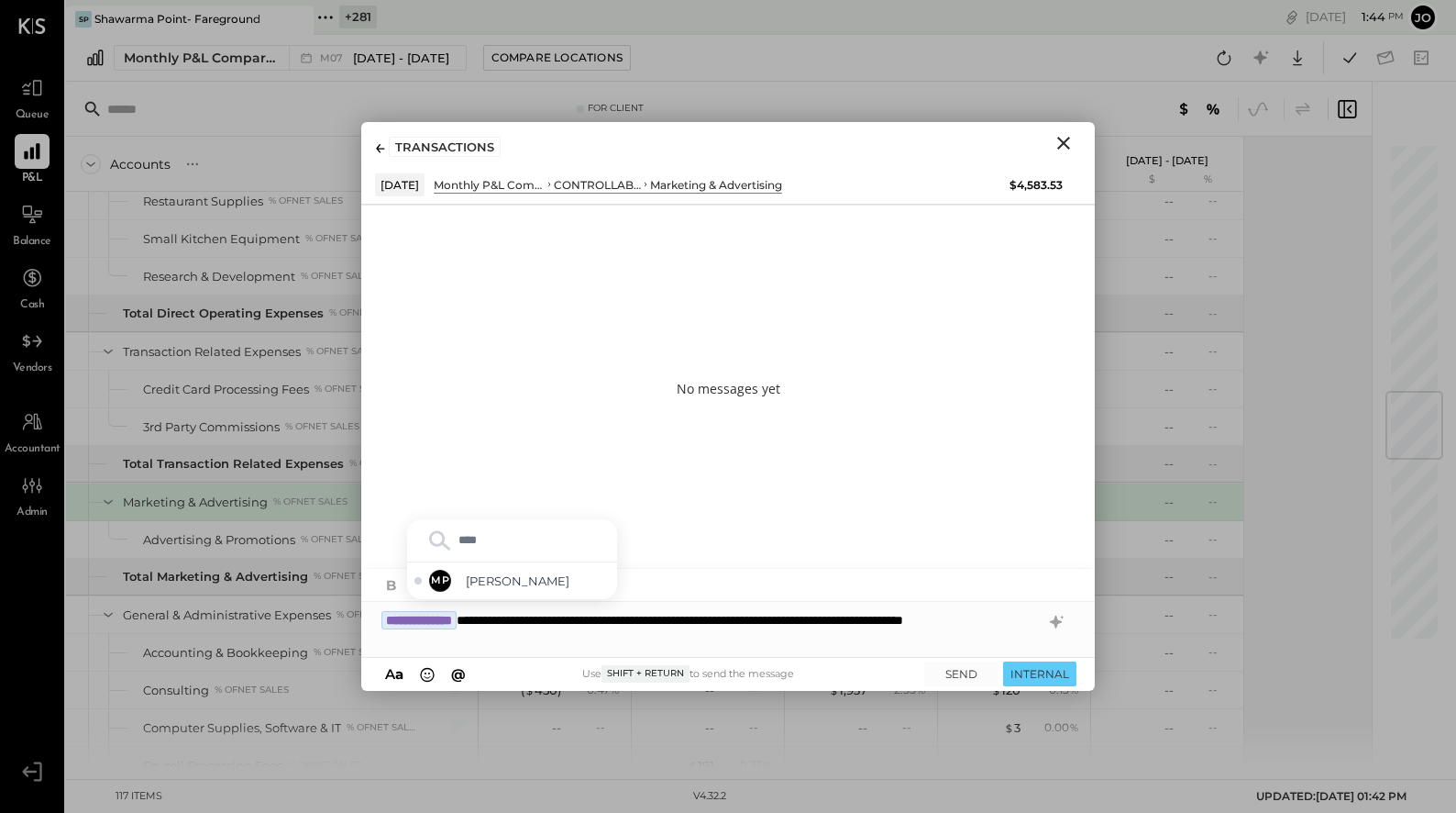
type input "*****"
click at [830, 463] on button "SEND" at bounding box center [961, 673] width 73 height 25
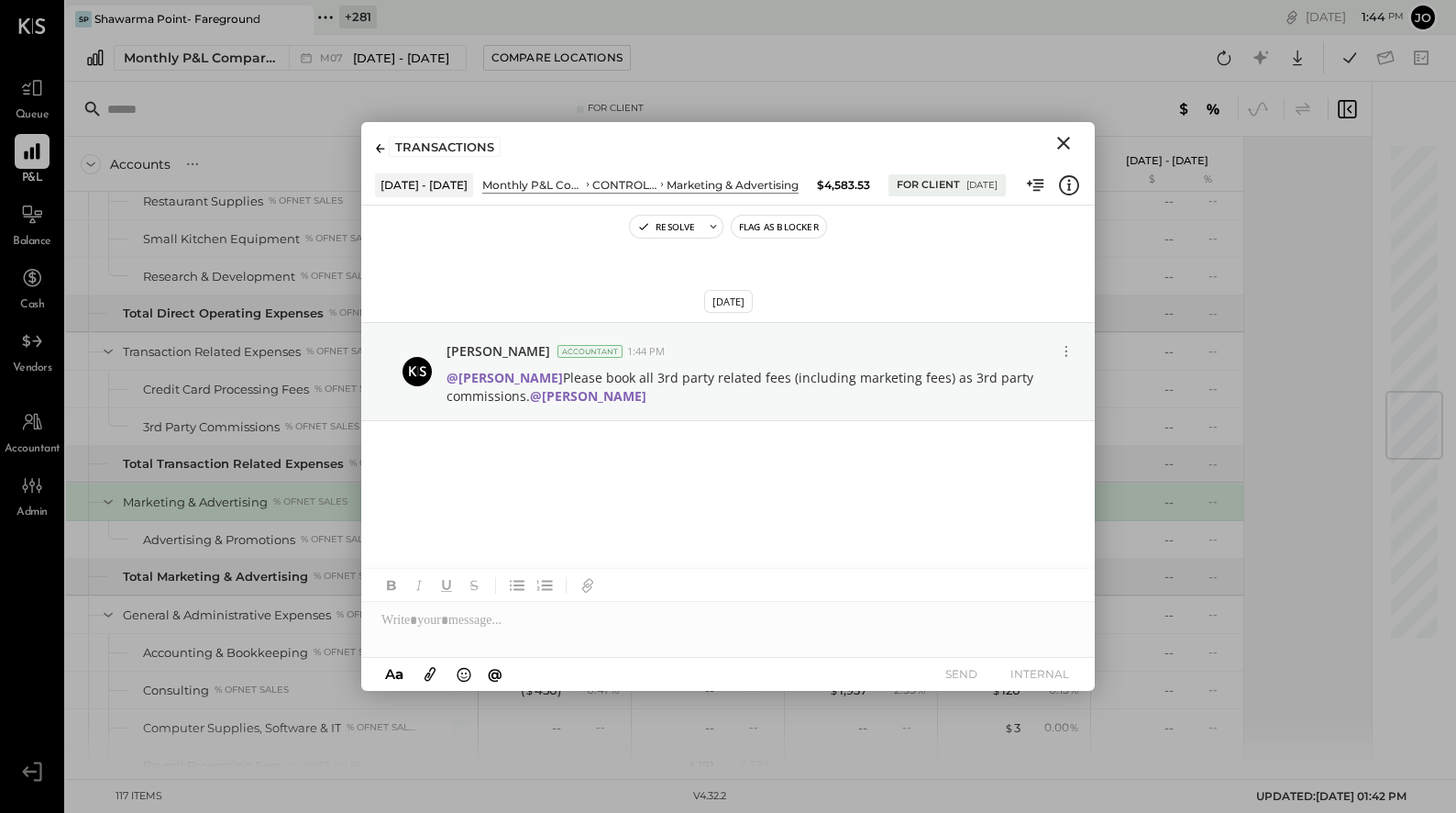
click at [830, 132] on icon "Close" at bounding box center [1063, 143] width 22 height 22
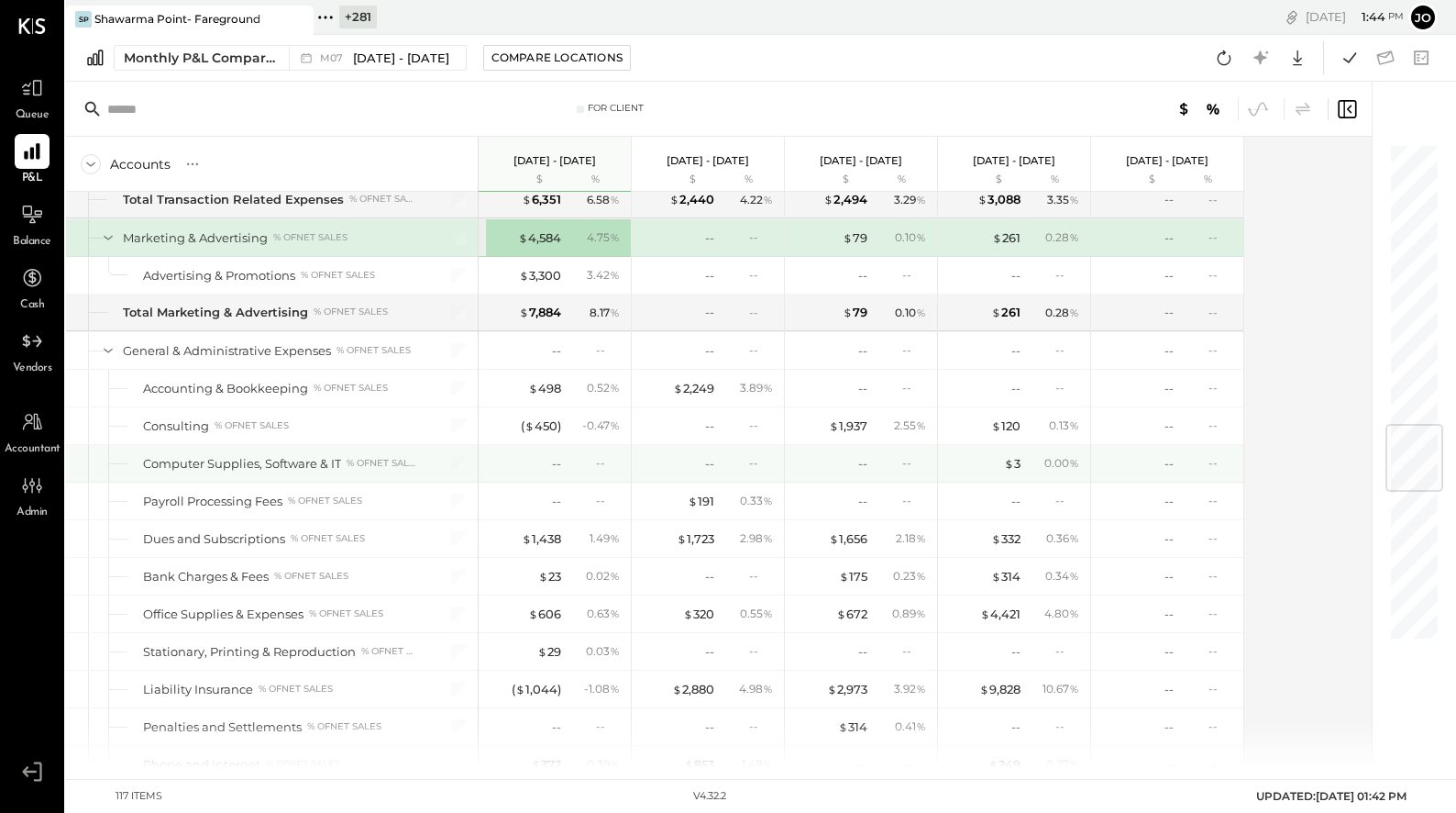
scroll to position [2384, 0]
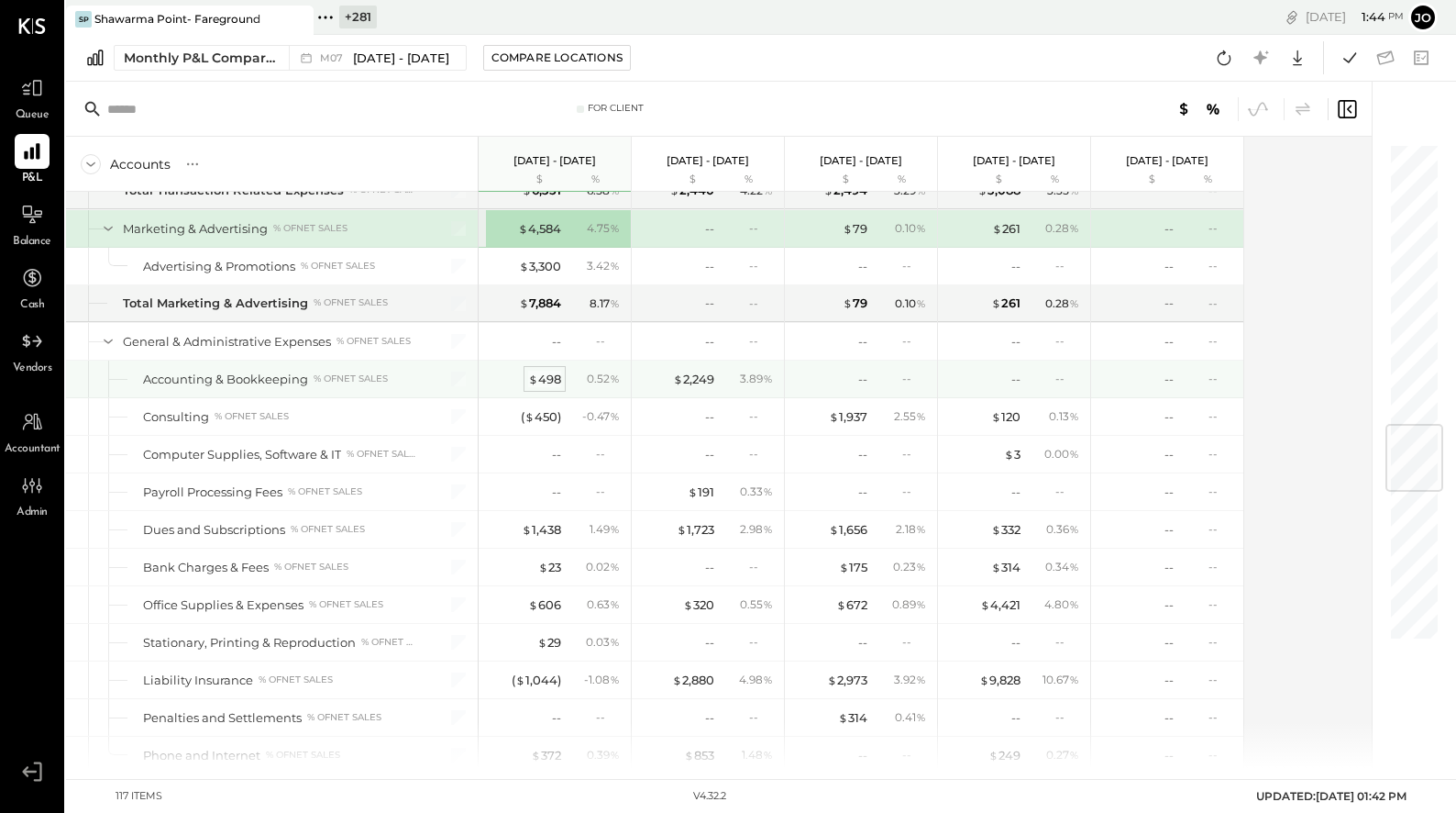
click at [551, 372] on div "$ 498" at bounding box center [543, 379] width 33 height 18
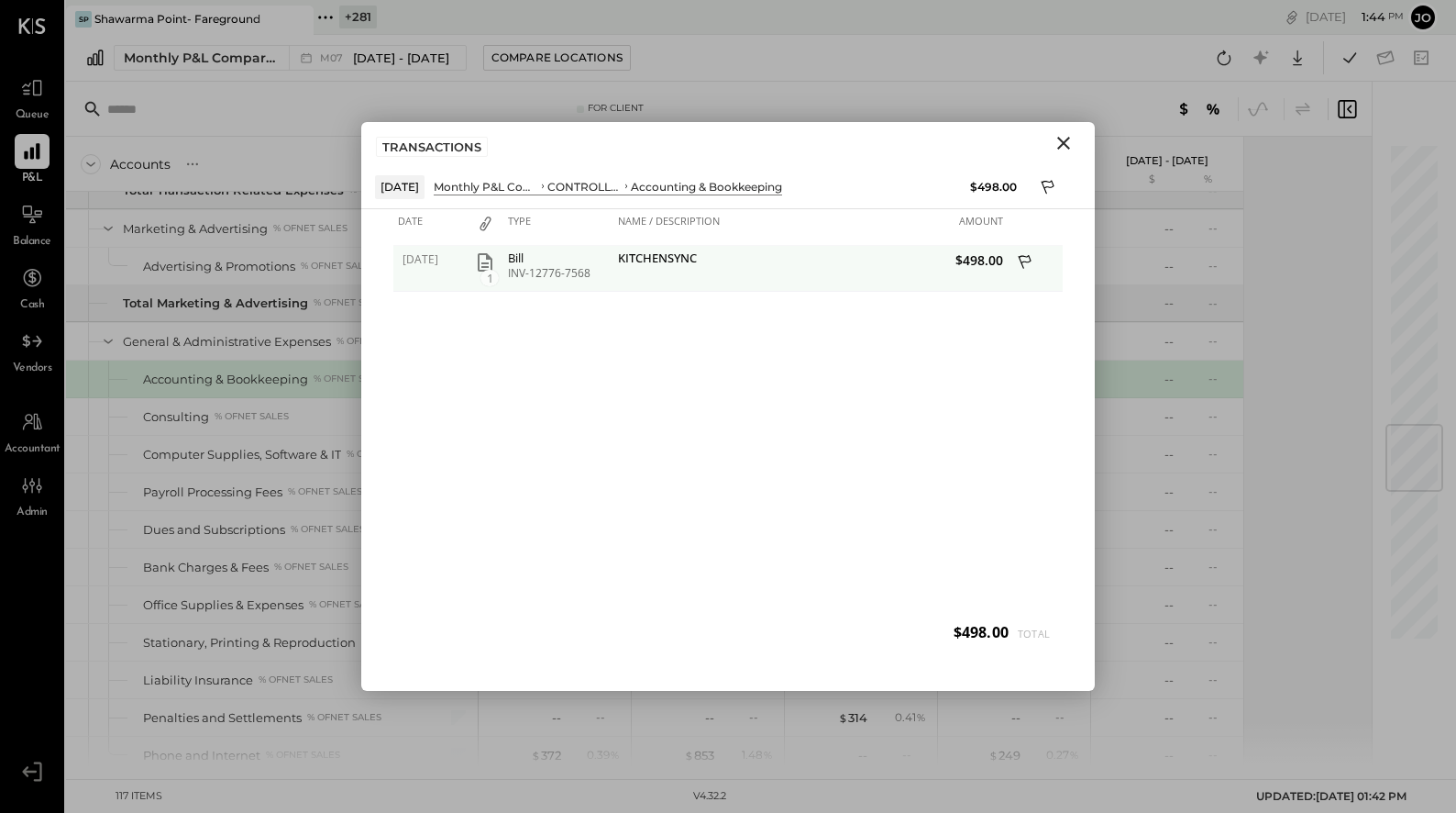
click at [481, 254] on icon "button" at bounding box center [485, 262] width 22 height 22
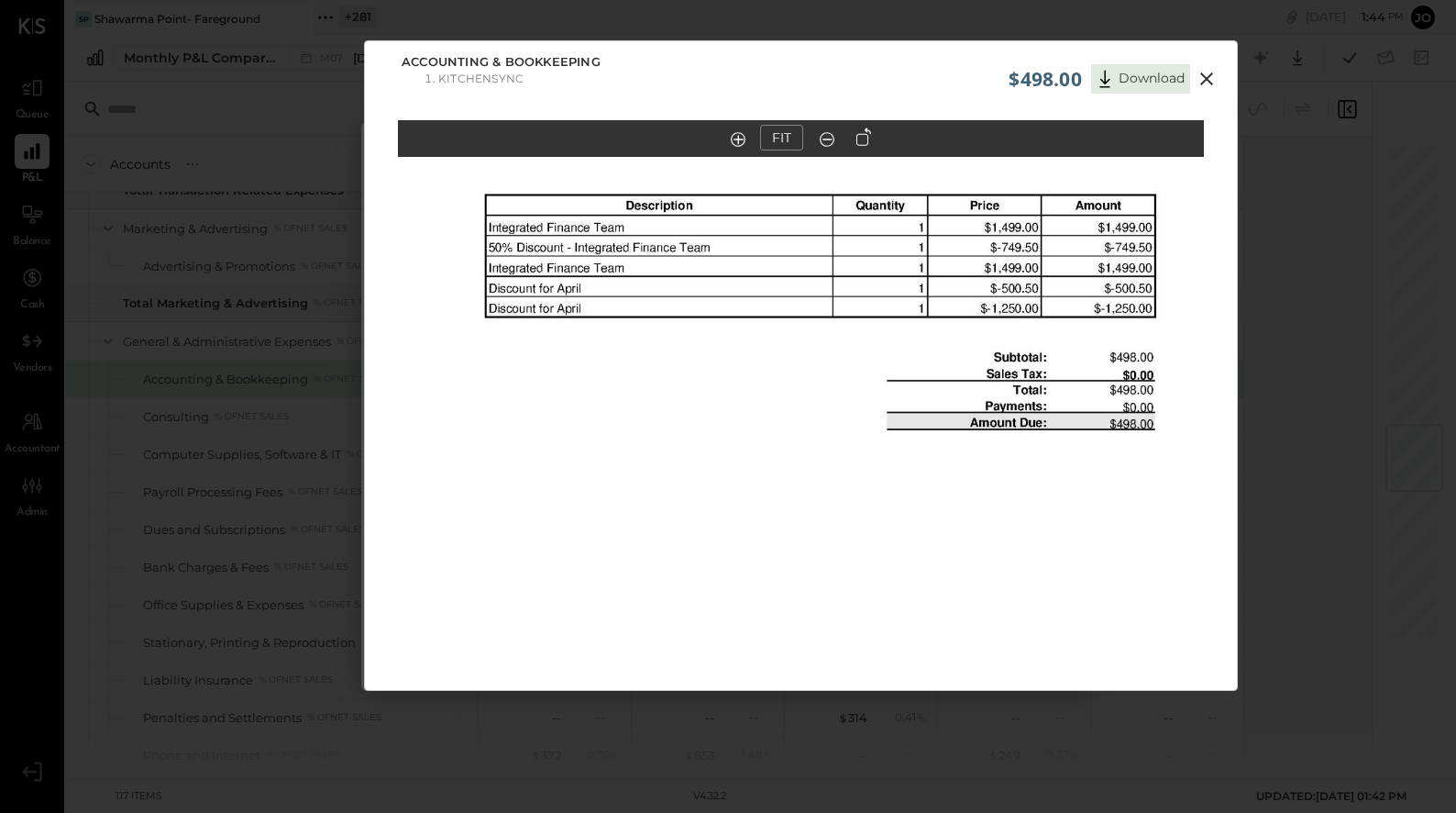
click at [830, 72] on icon at bounding box center [1207, 79] width 22 height 22
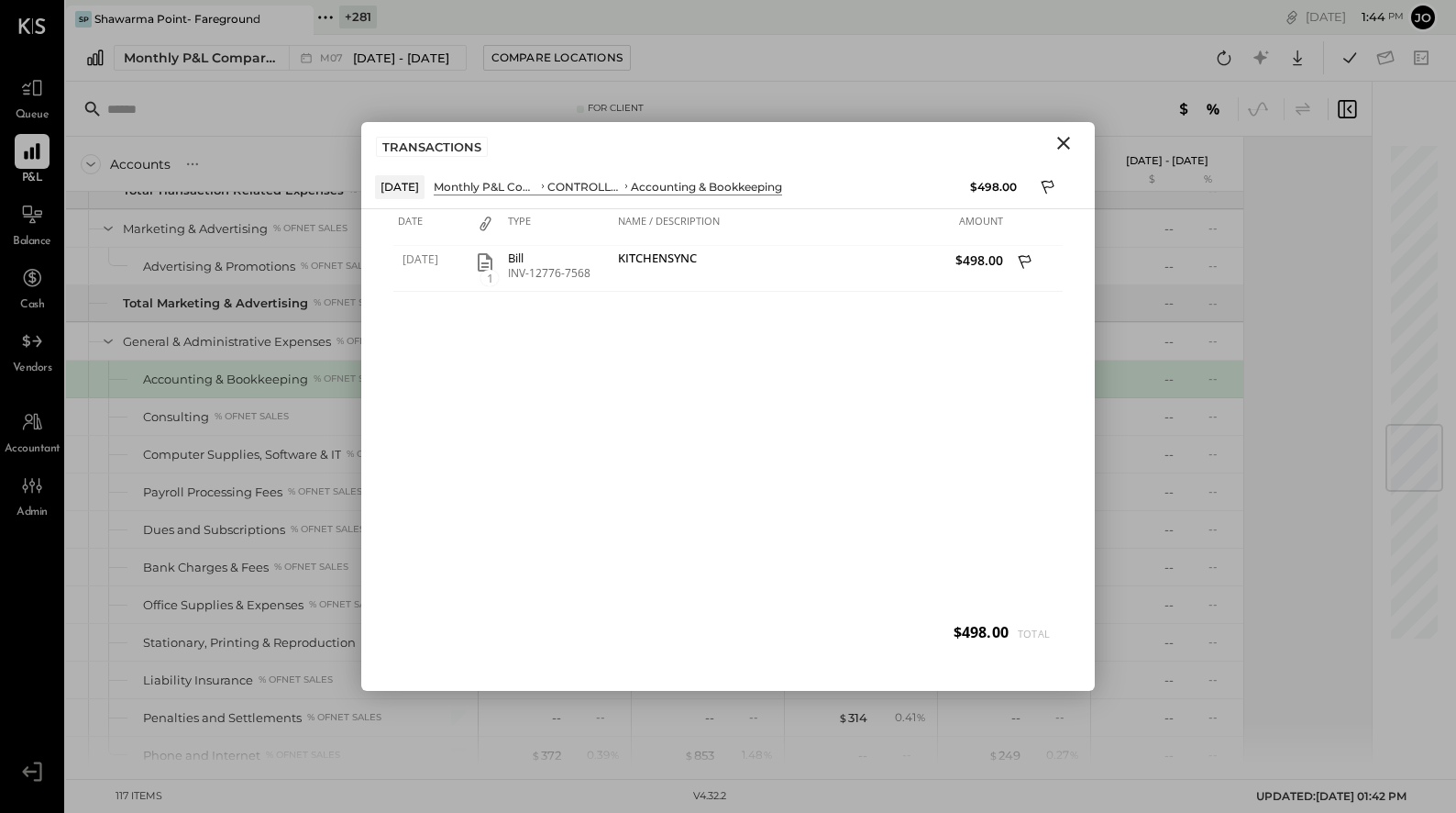
click at [830, 146] on icon "Close" at bounding box center [1063, 143] width 22 height 22
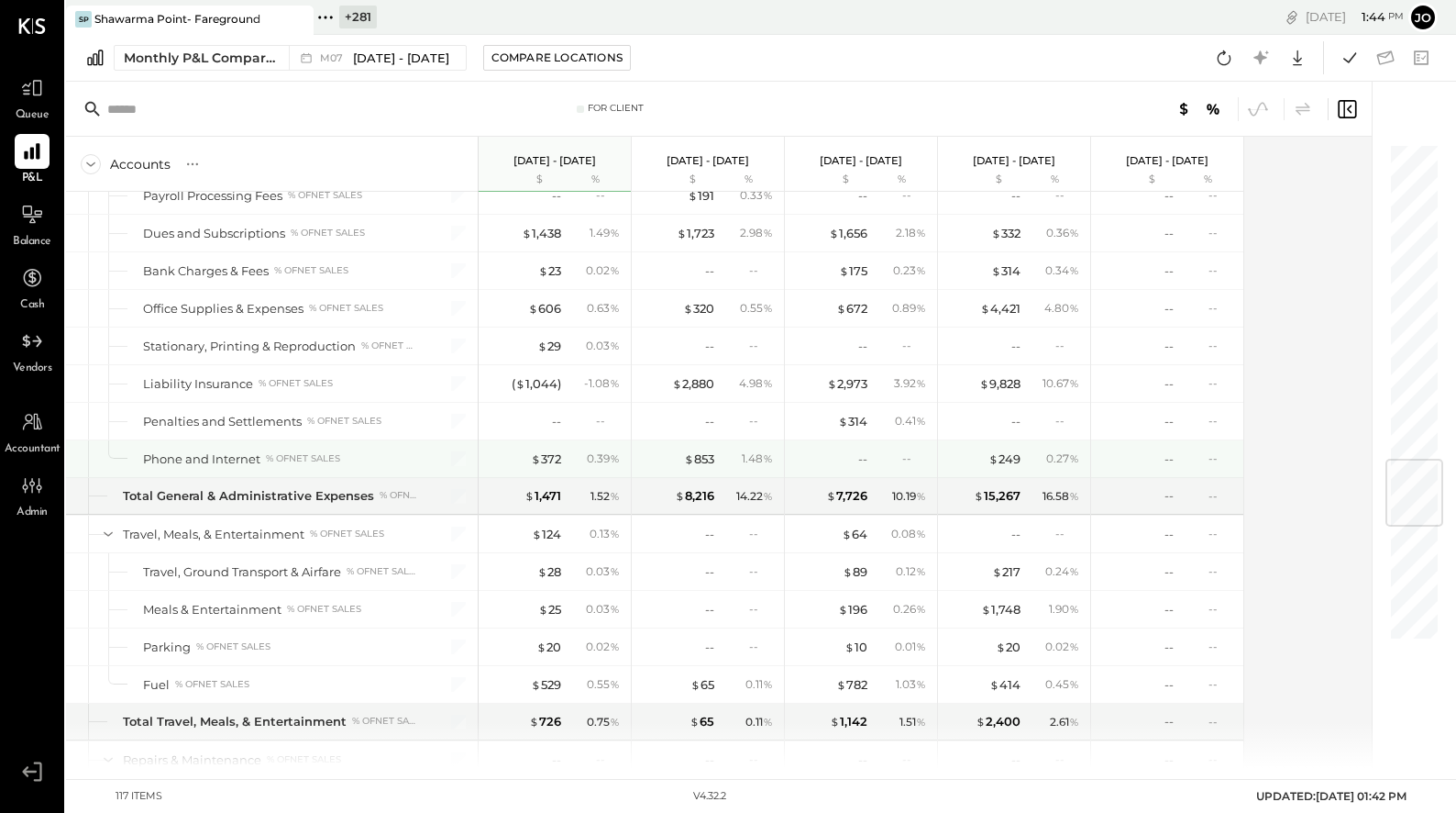
scroll to position [2689, 0]
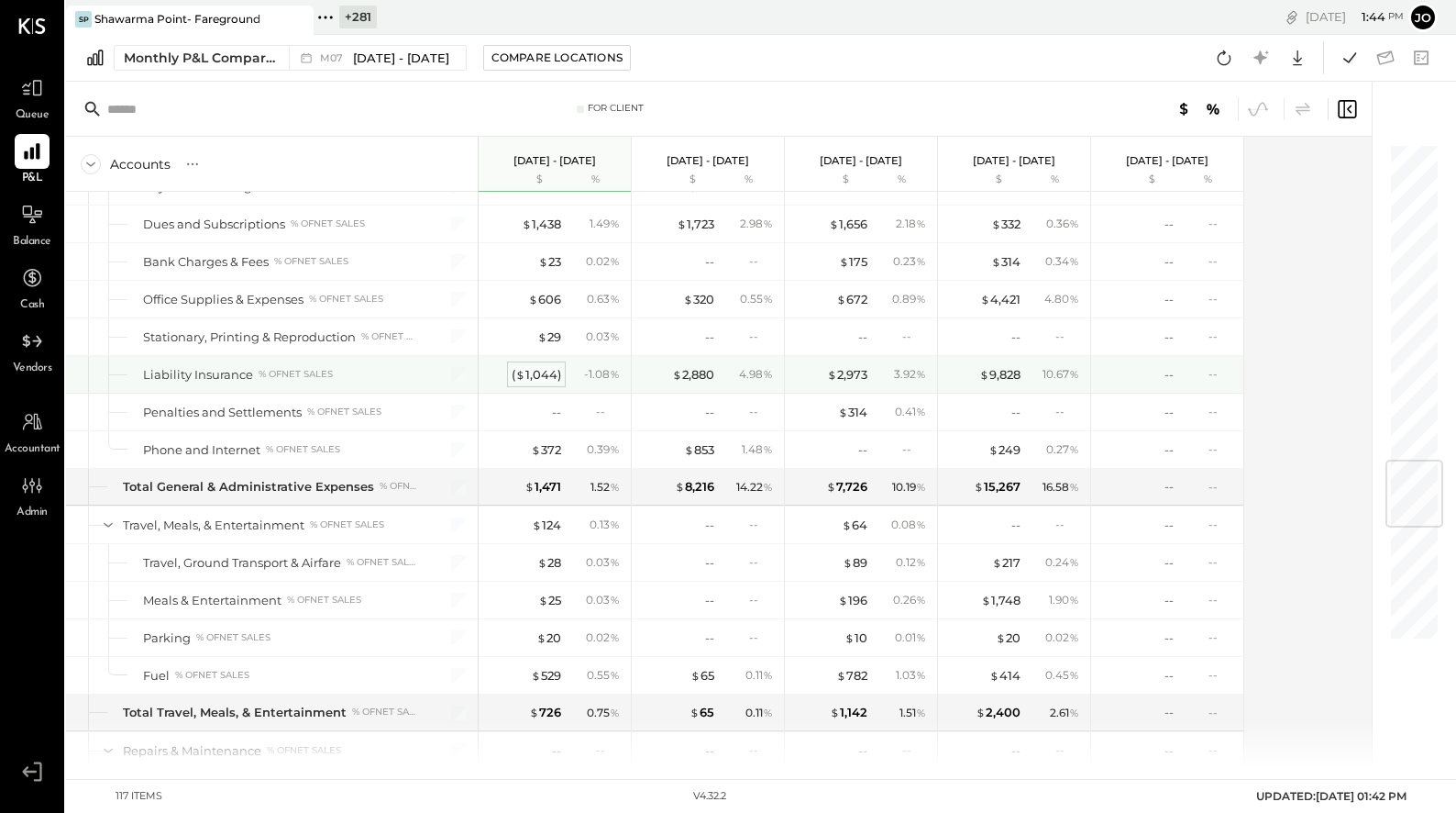
click at [543, 368] on div "( $ 1,044 )" at bounding box center [536, 375] width 49 height 18
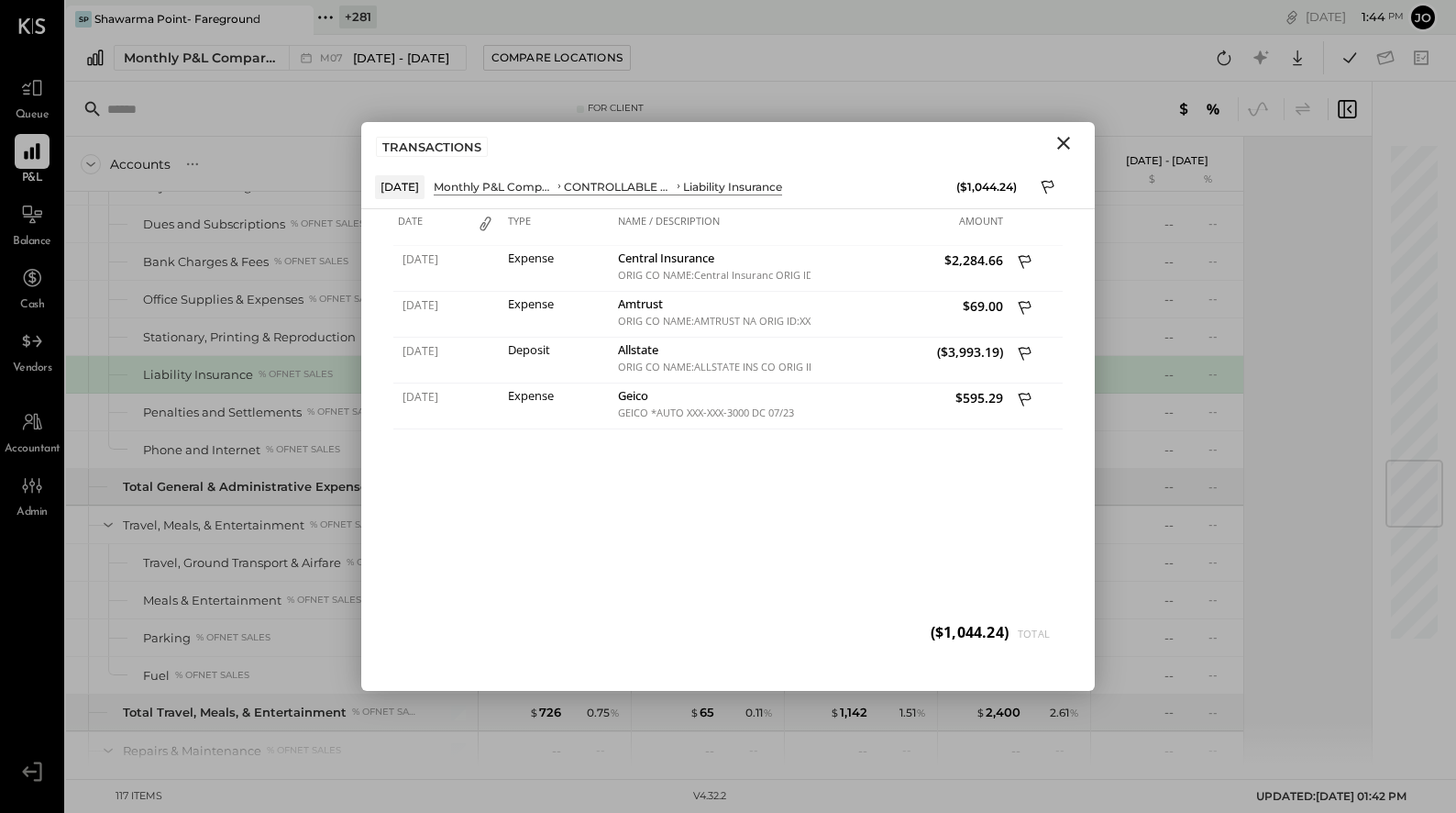
click at [830, 140] on icon "Close" at bounding box center [1063, 143] width 22 height 22
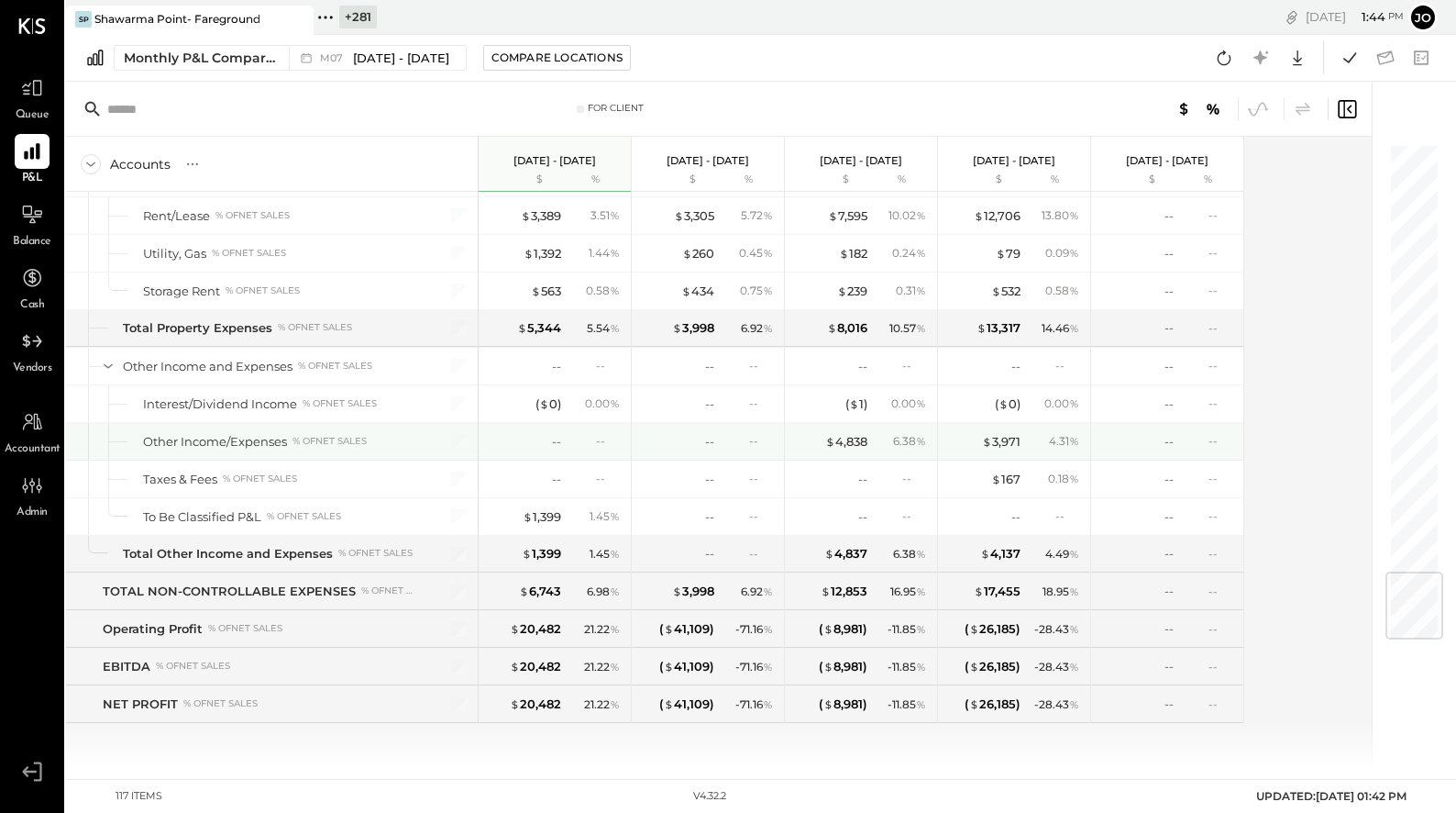
scroll to position [3637, 0]
click at [520, 43] on div "Monthly P&L Comparison M07 [DATE] - [DATE] Compare Locations Google Sheets Excel" at bounding box center [761, 57] width 1390 height 47
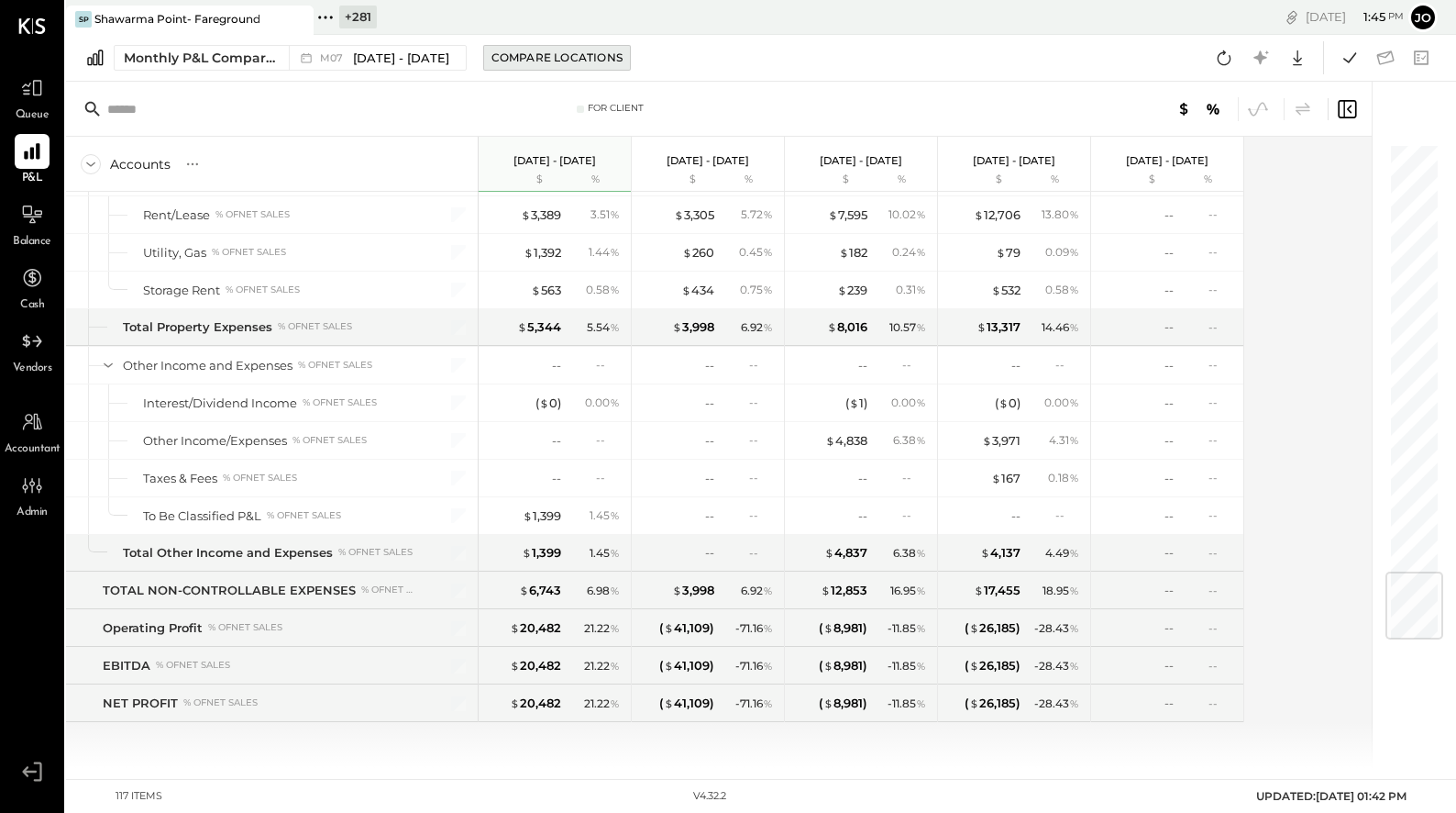
click at [521, 64] on div "Compare Locations" at bounding box center [556, 57] width 131 height 16
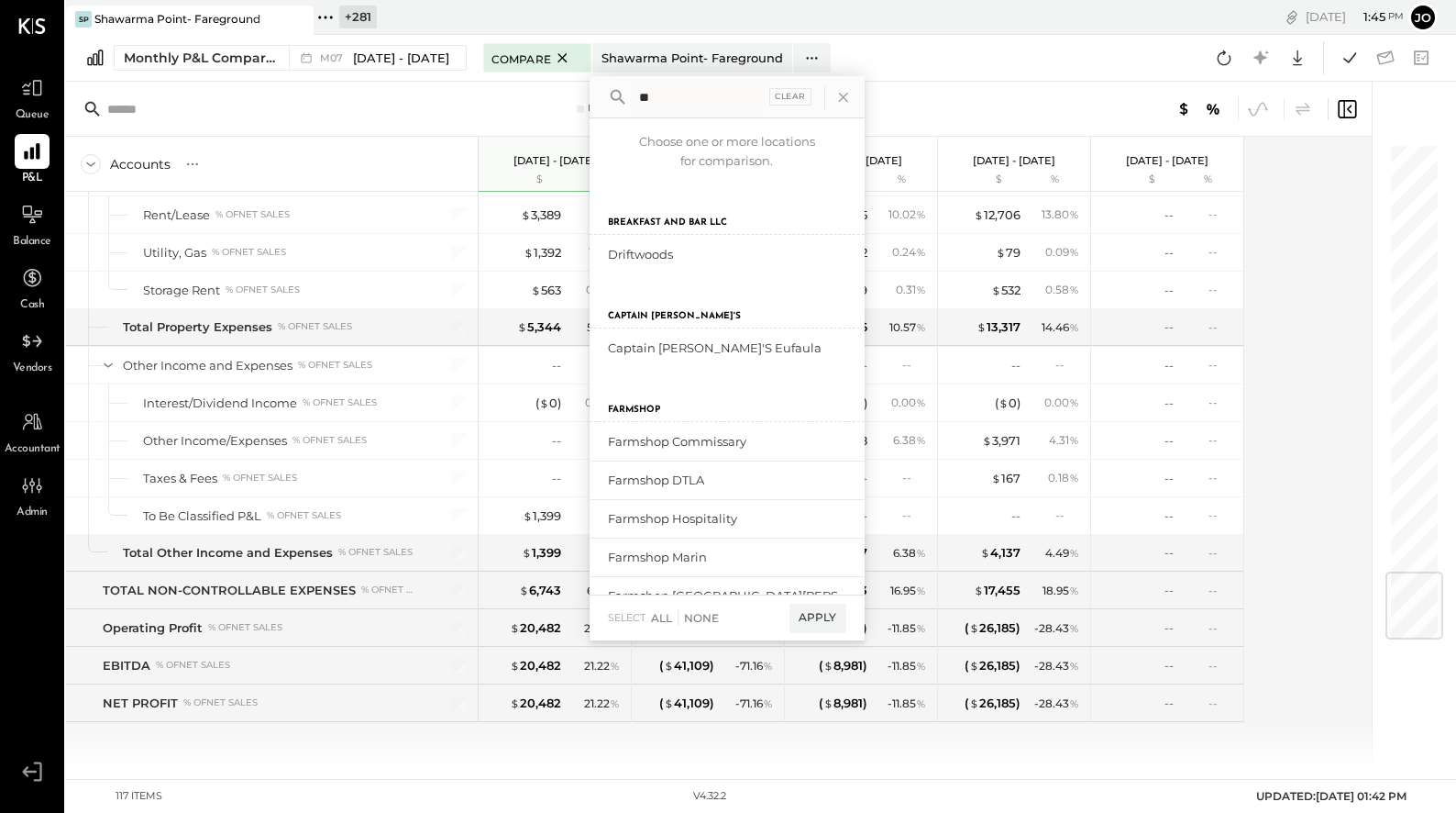
type input "*"
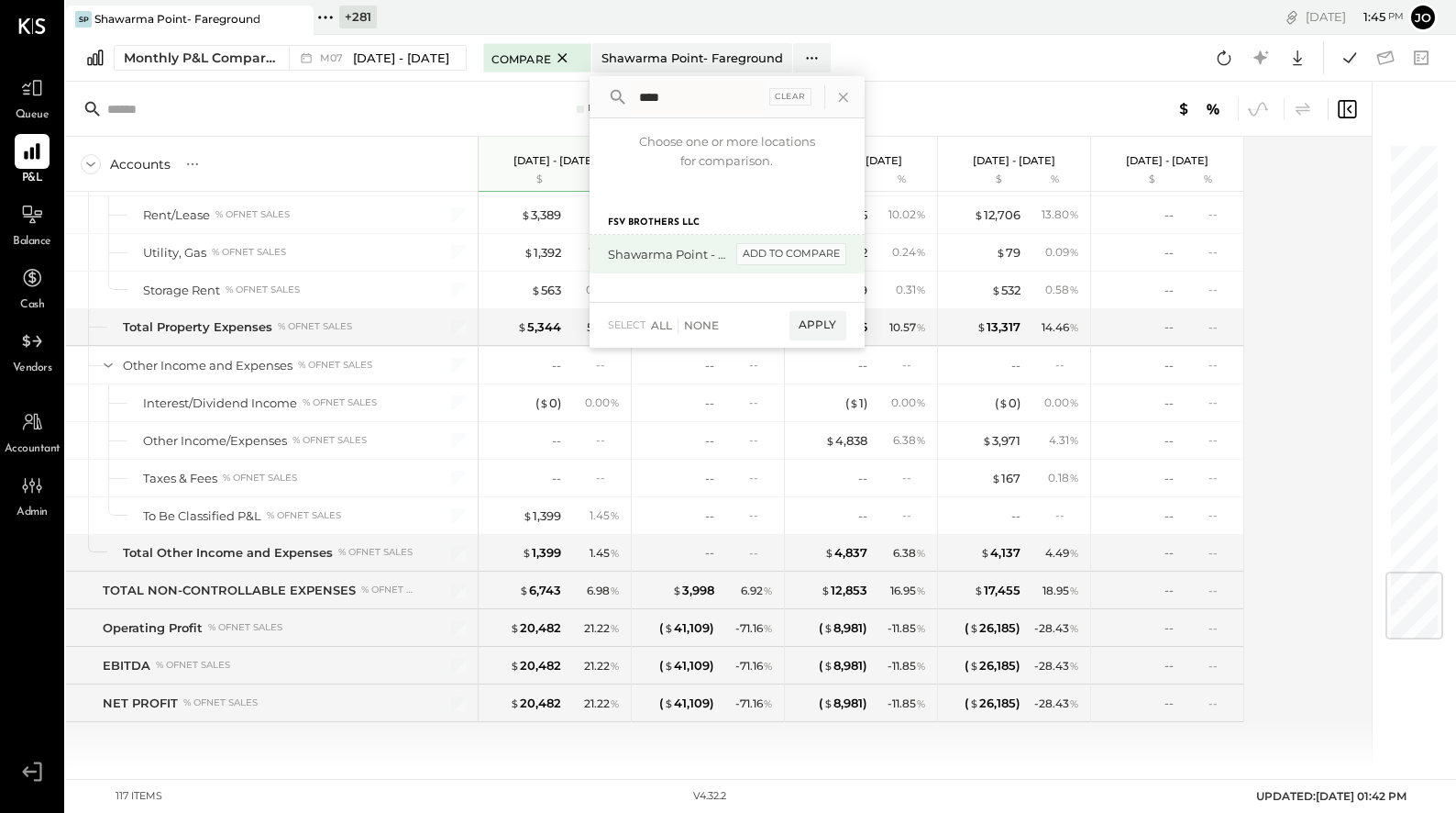
type input "****"
click at [736, 254] on div "add to compare" at bounding box center [791, 254] width 110 height 22
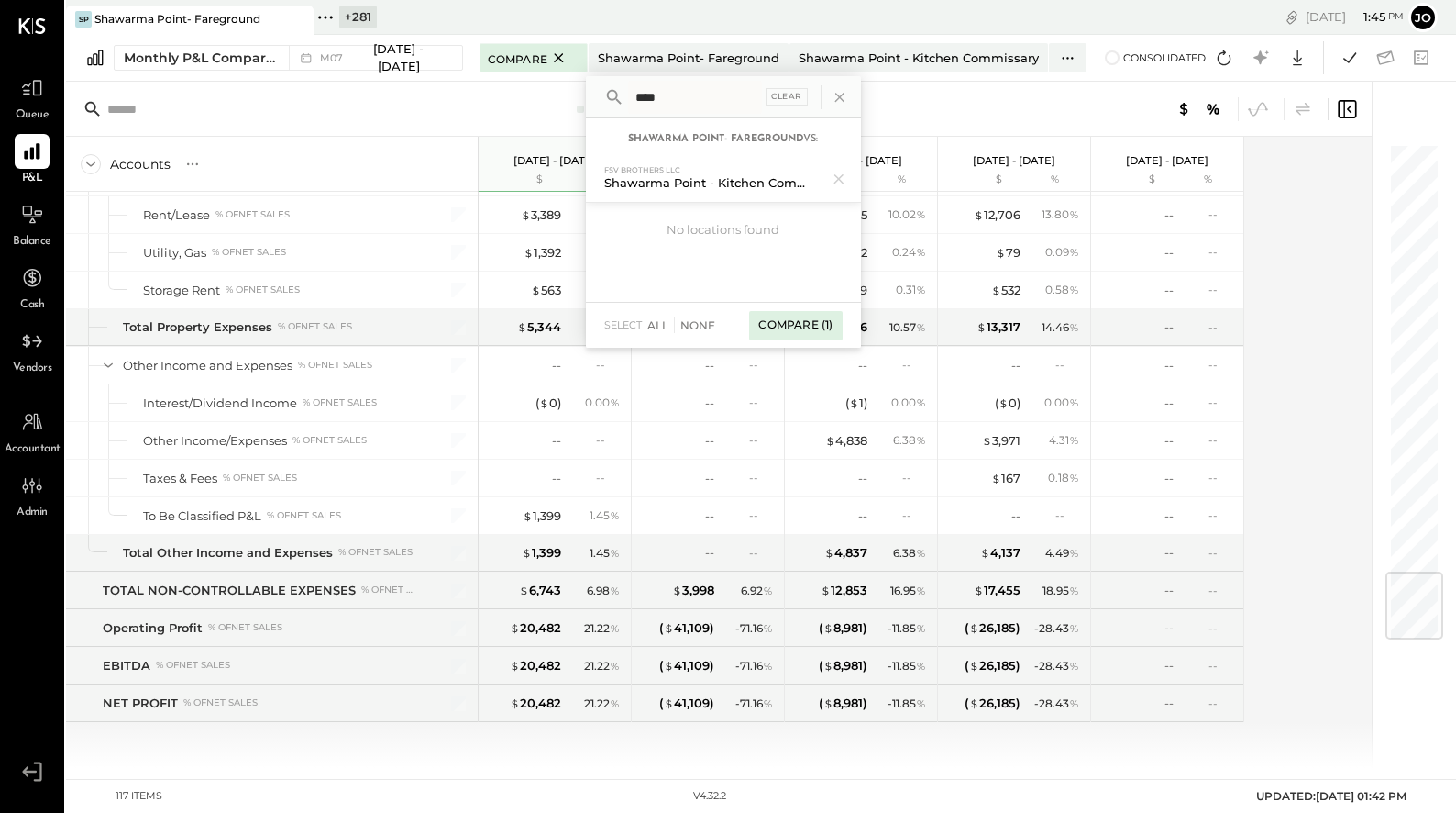
click at [798, 320] on div "Compare (1)" at bounding box center [796, 326] width 93 height 30
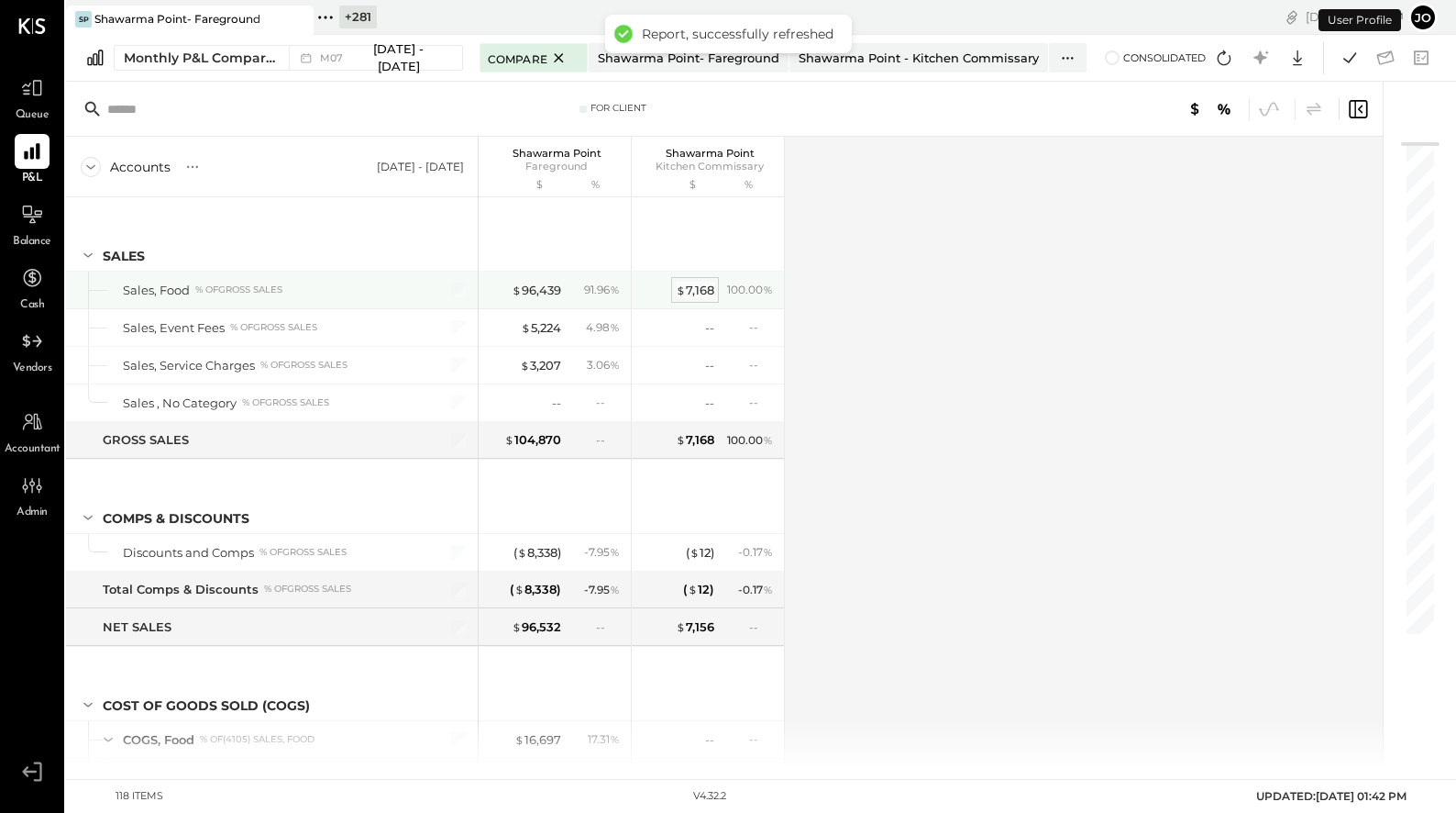
click at [704, 289] on div "$ 7,168" at bounding box center [695, 290] width 39 height 18
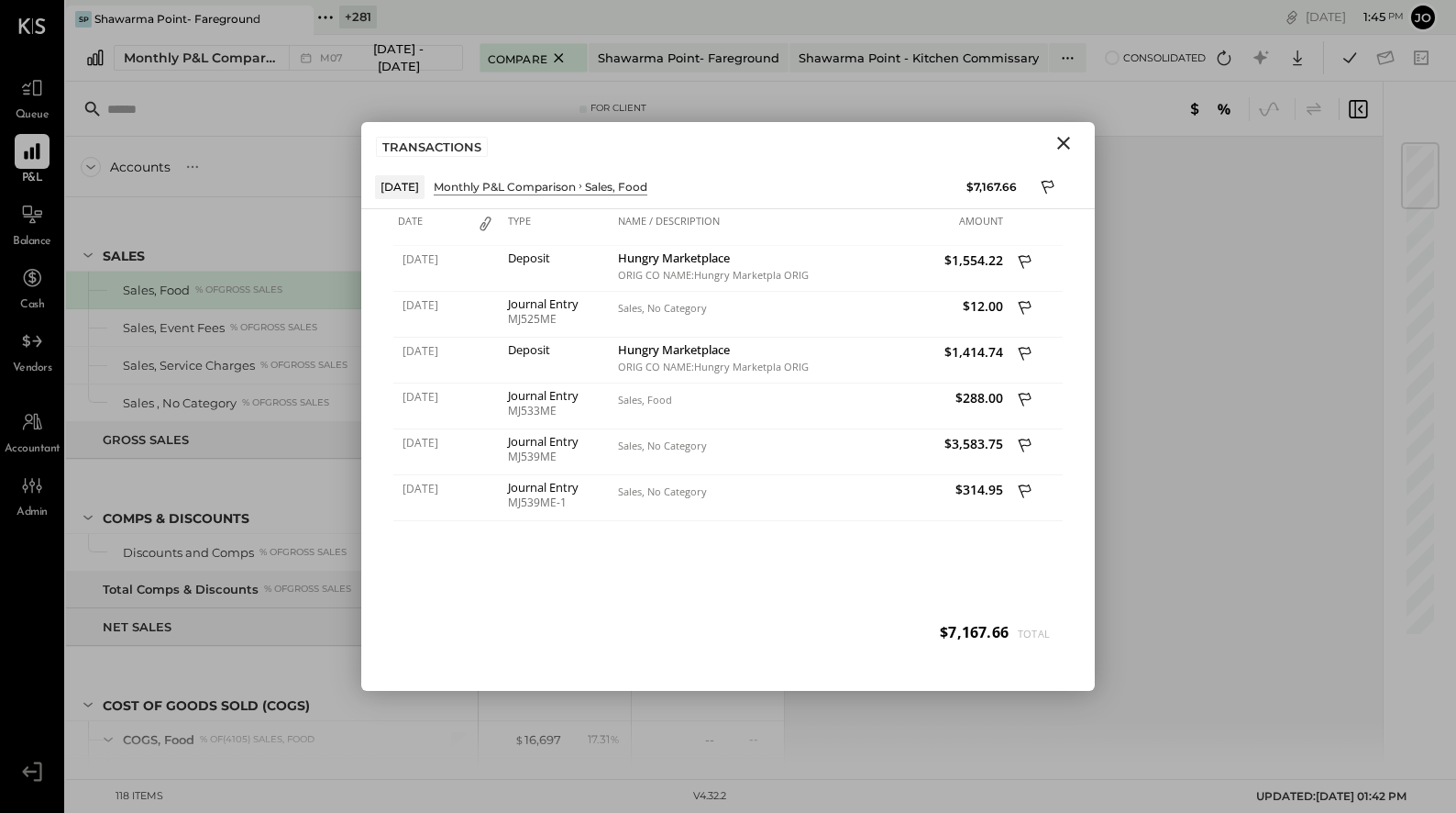
click at [830, 138] on icon "Close" at bounding box center [1063, 143] width 22 height 22
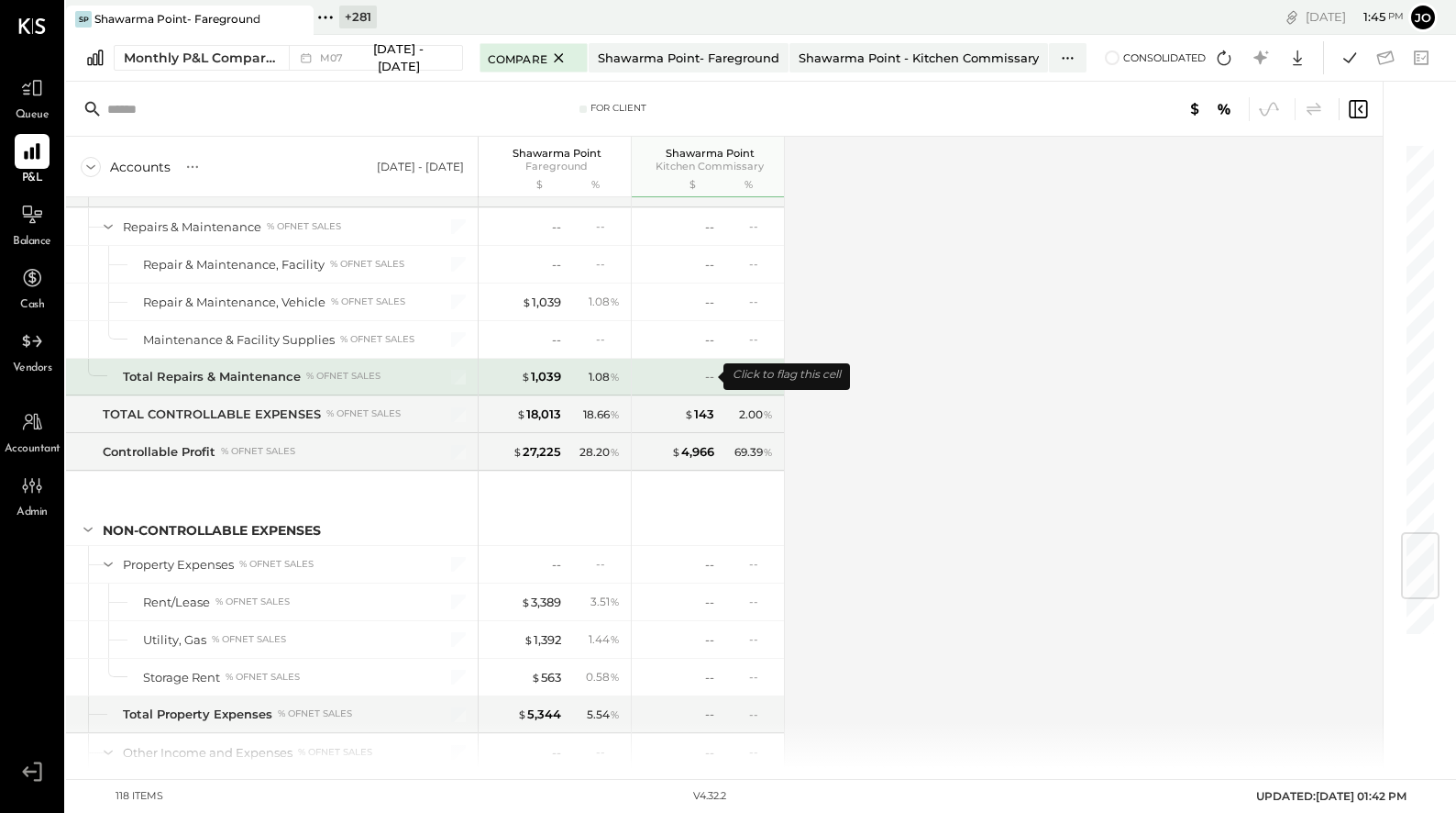
scroll to position [3606, 0]
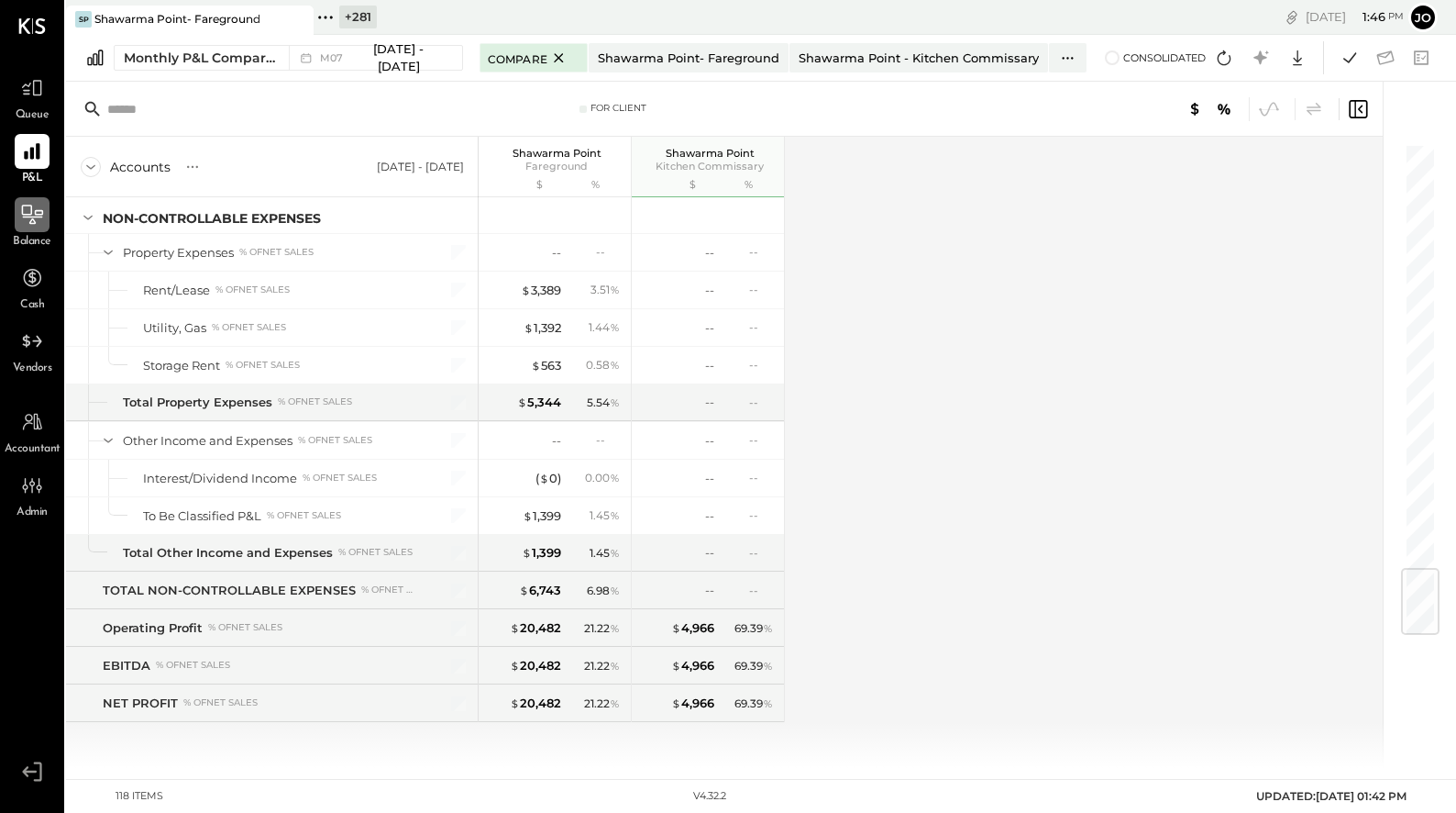
click at [28, 221] on icon at bounding box center [32, 215] width 24 height 24
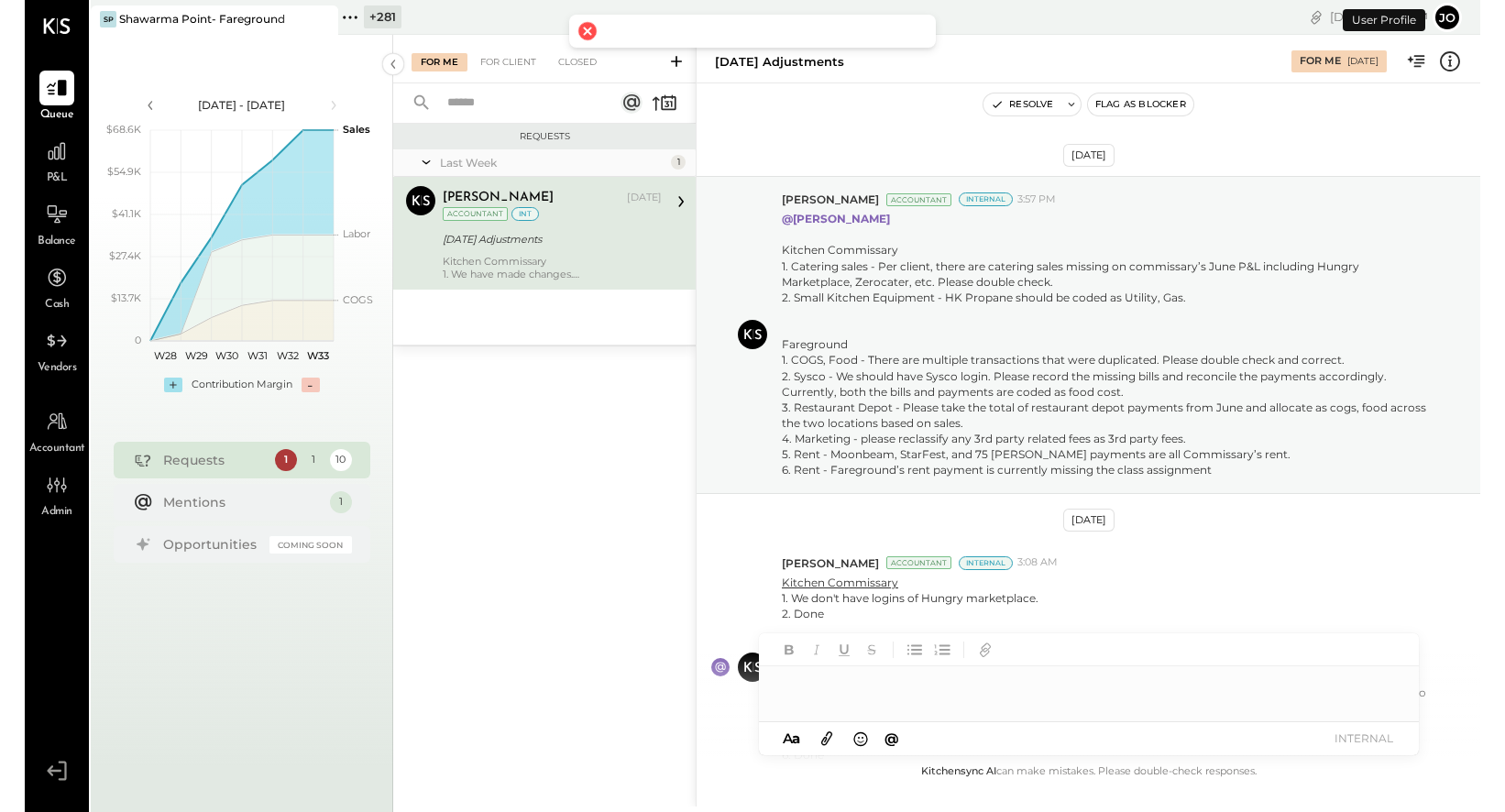
scroll to position [568, 0]
